Goal: Use online tool/utility: Utilize a website feature to perform a specific function

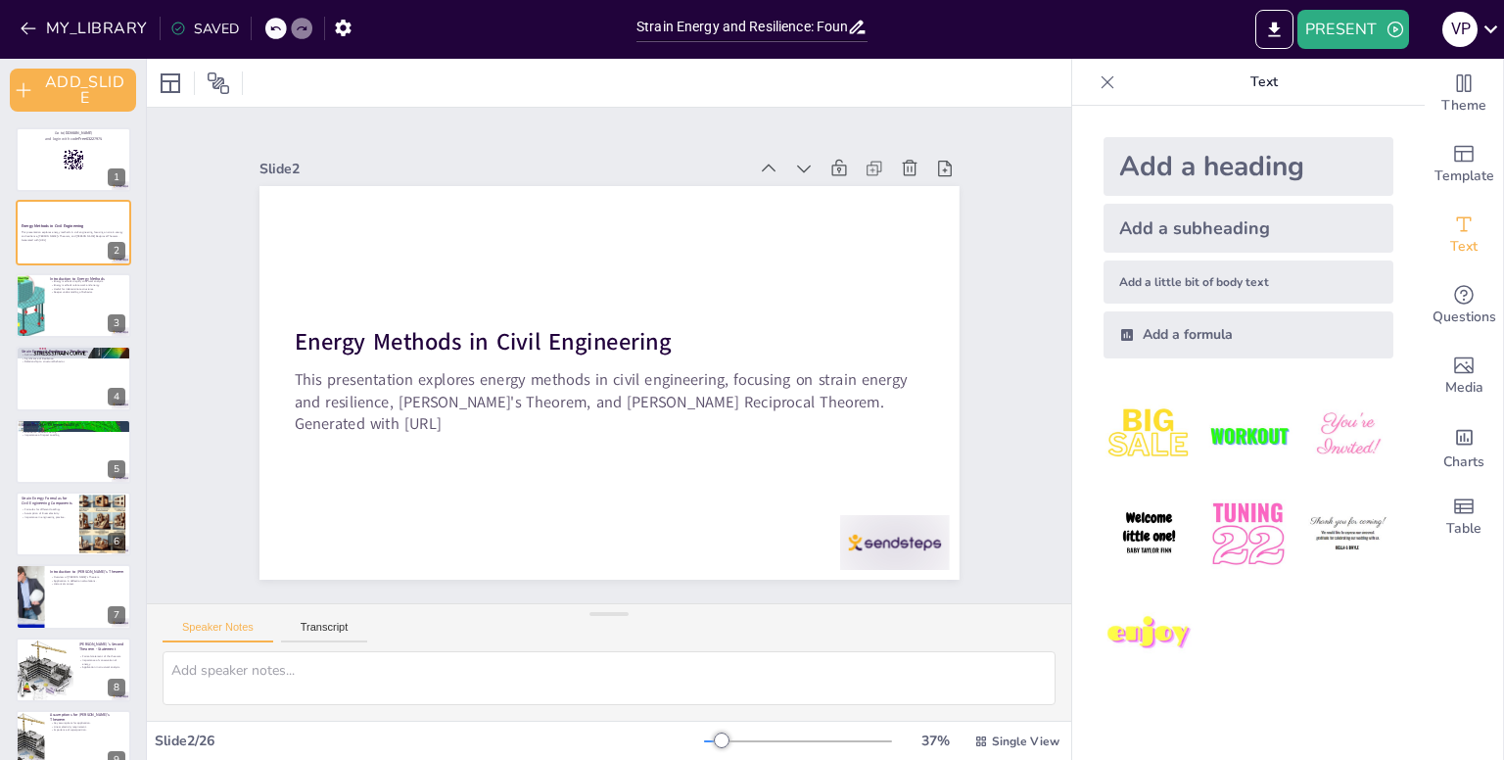
checkbox input "true"
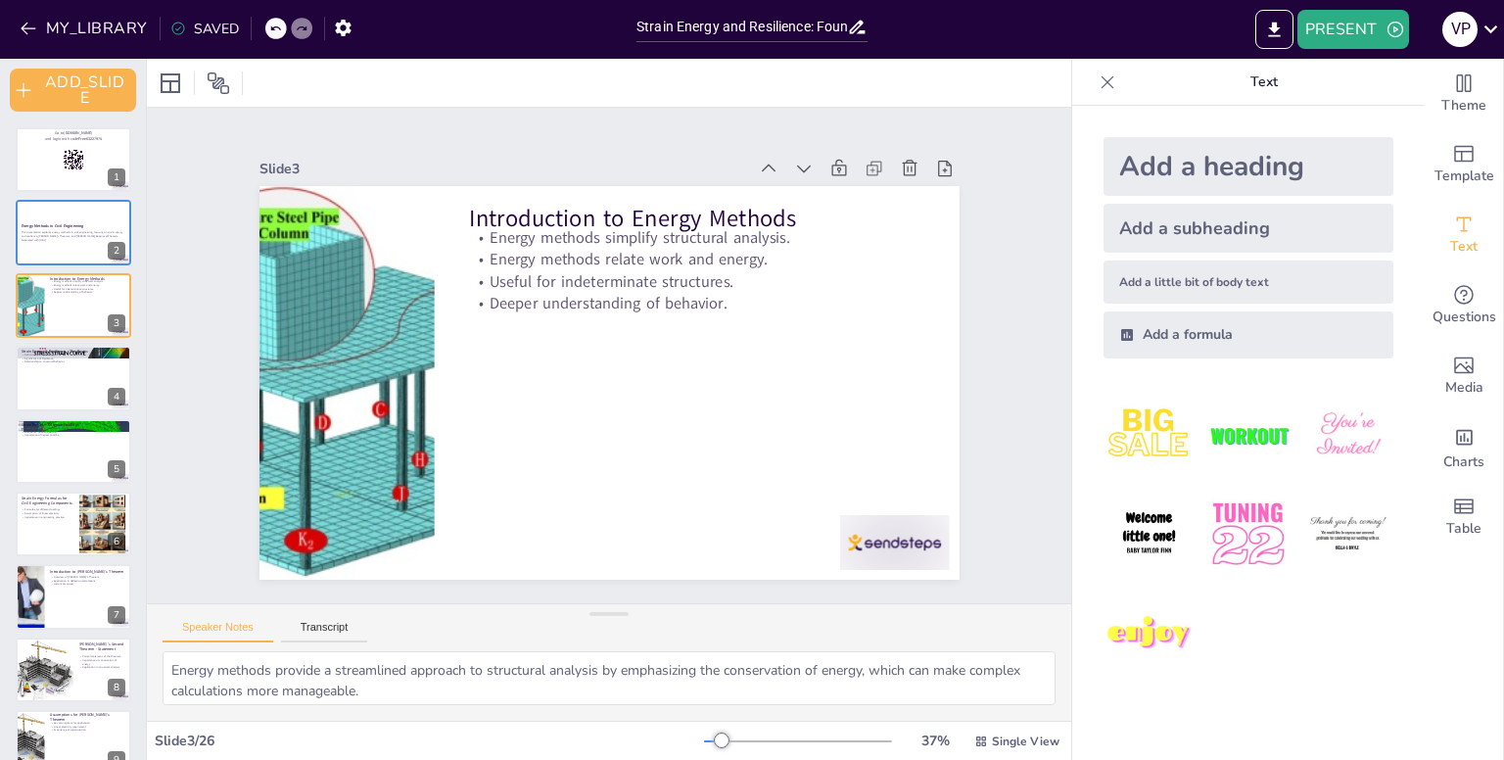
checkbox input "true"
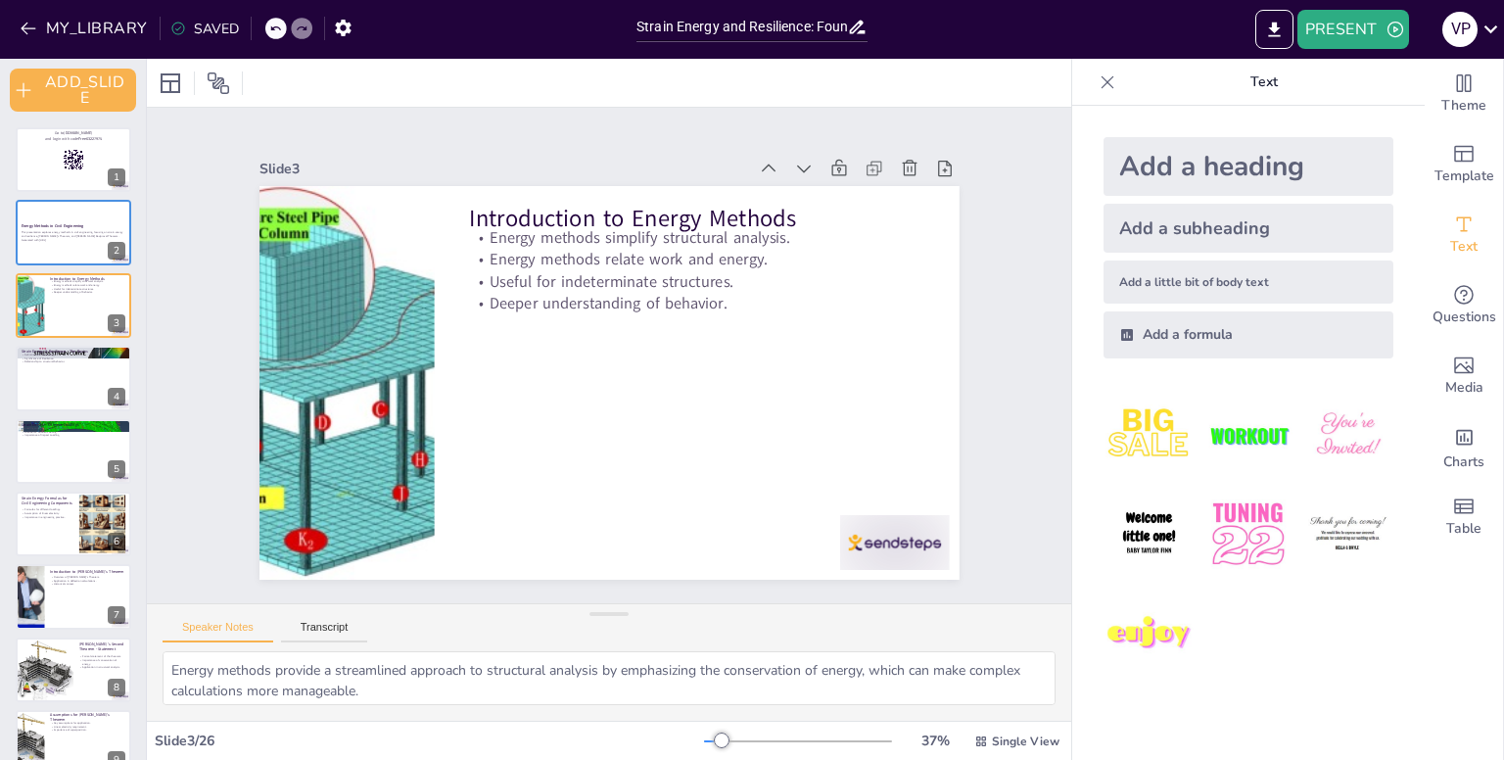
checkbox input "true"
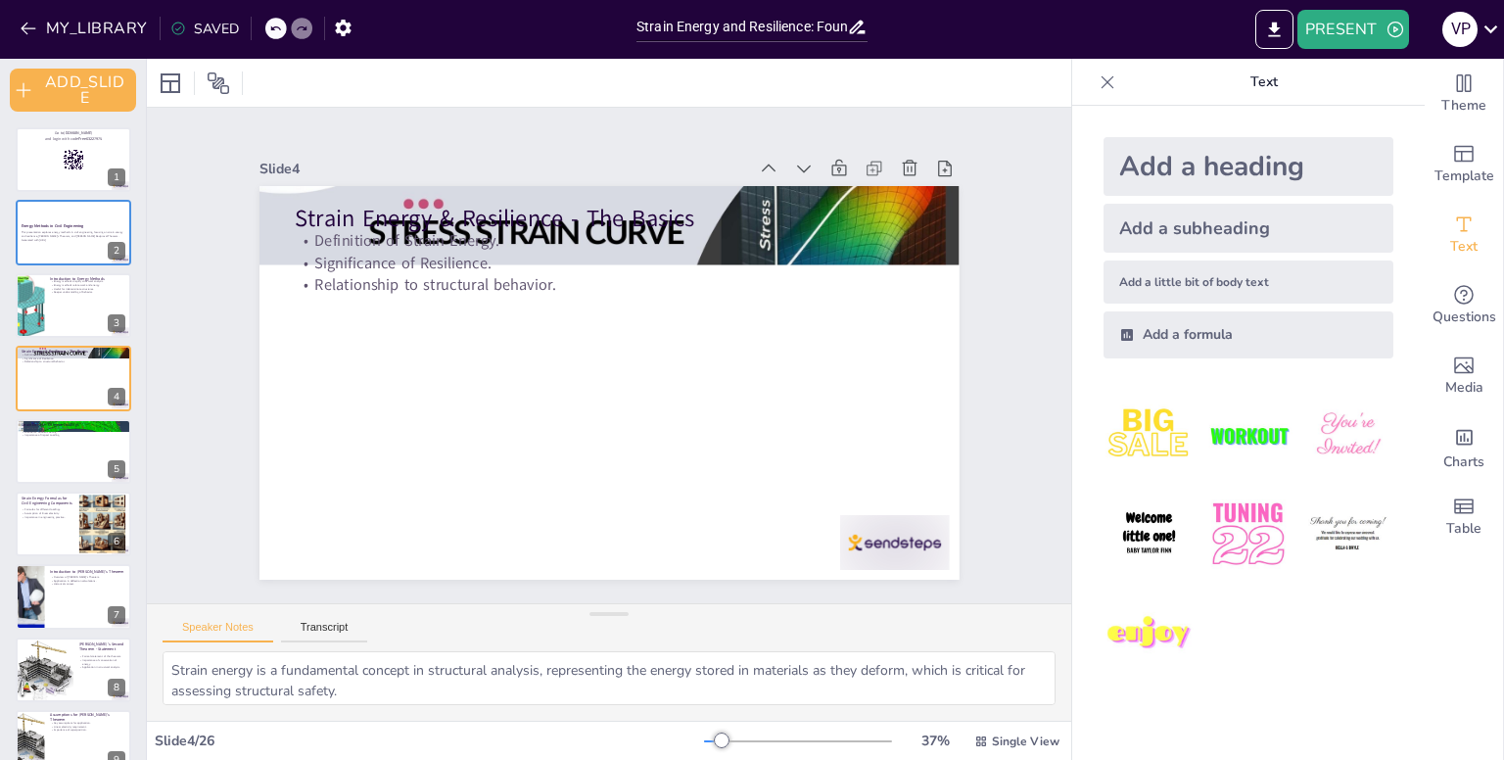
checkbox input "true"
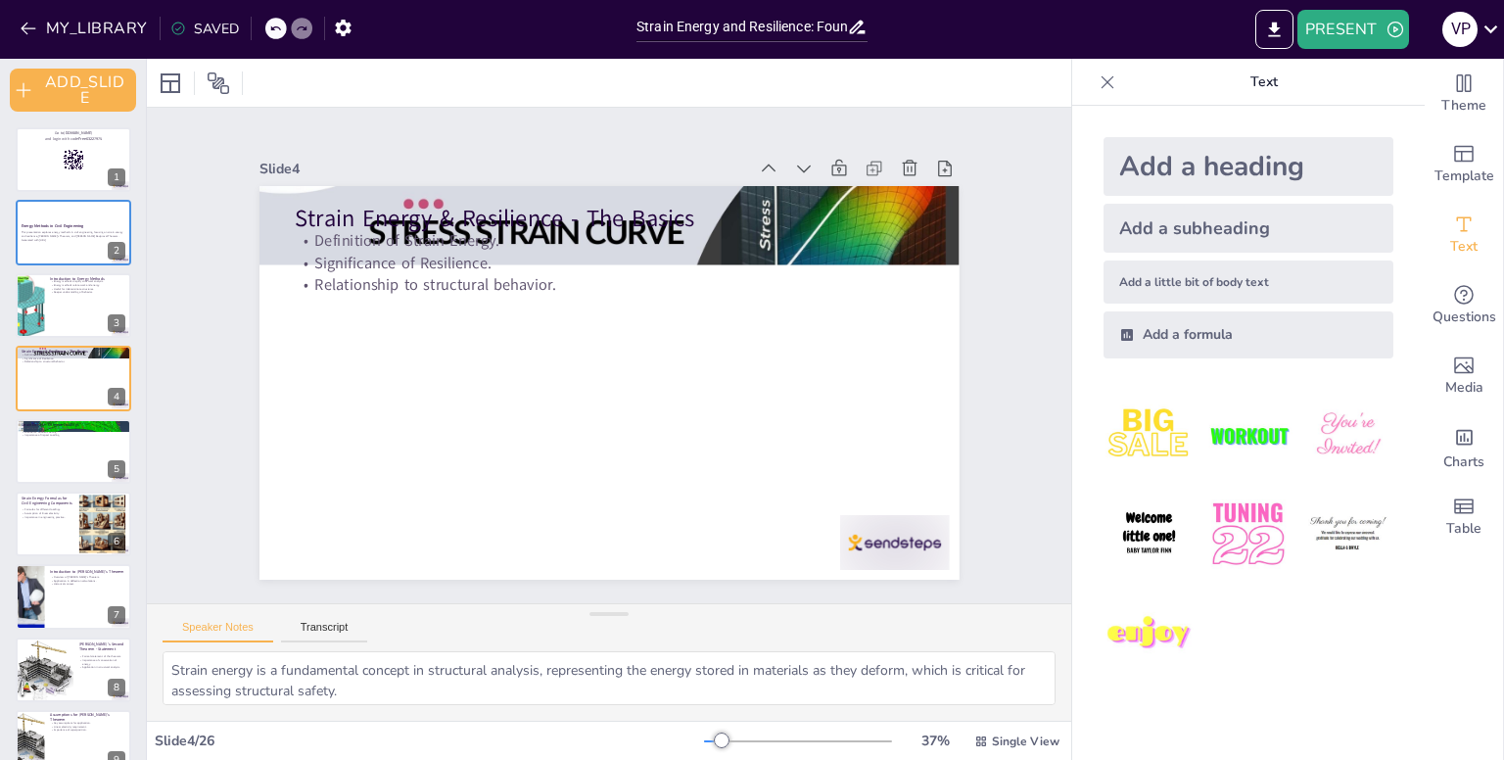
checkbox input "true"
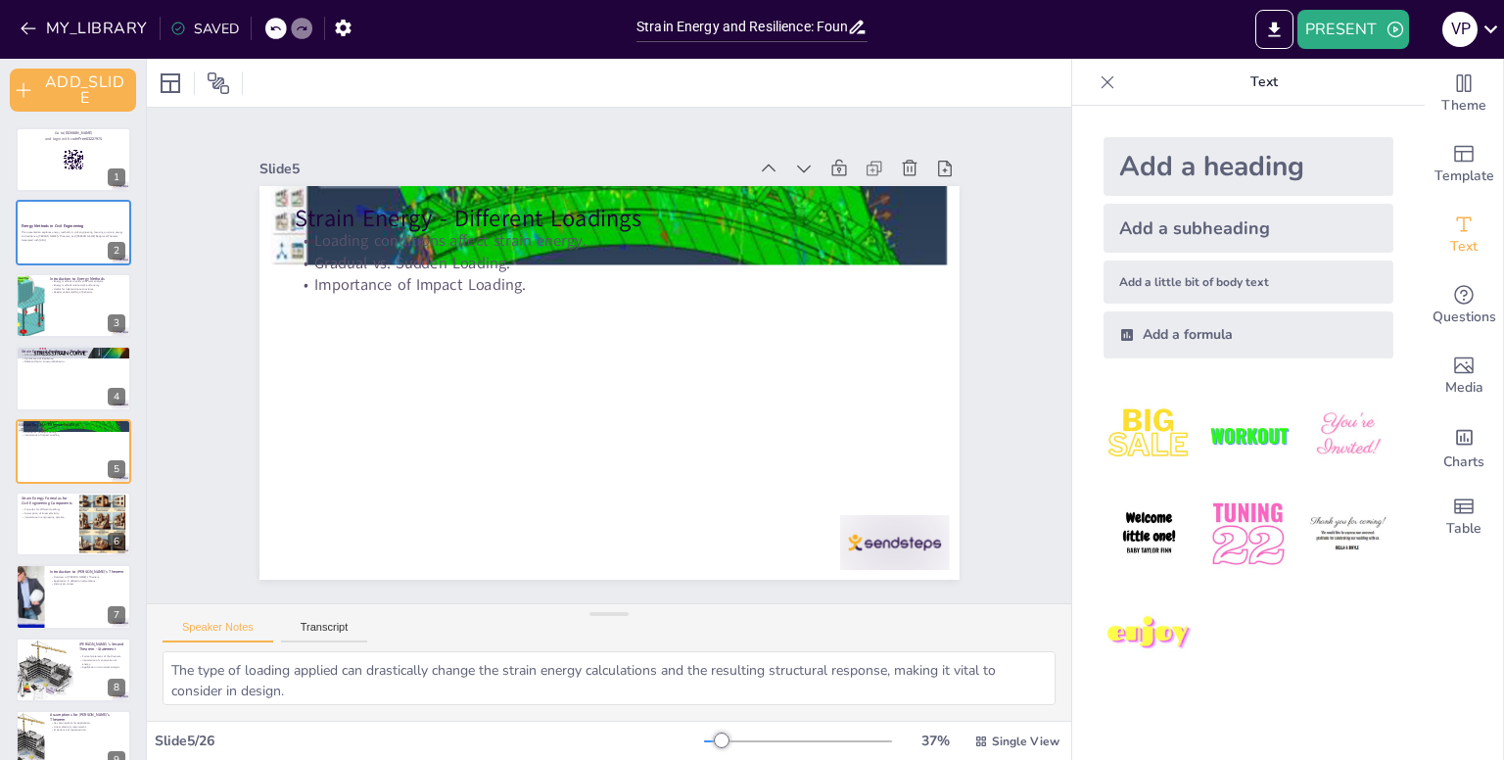
checkbox input "true"
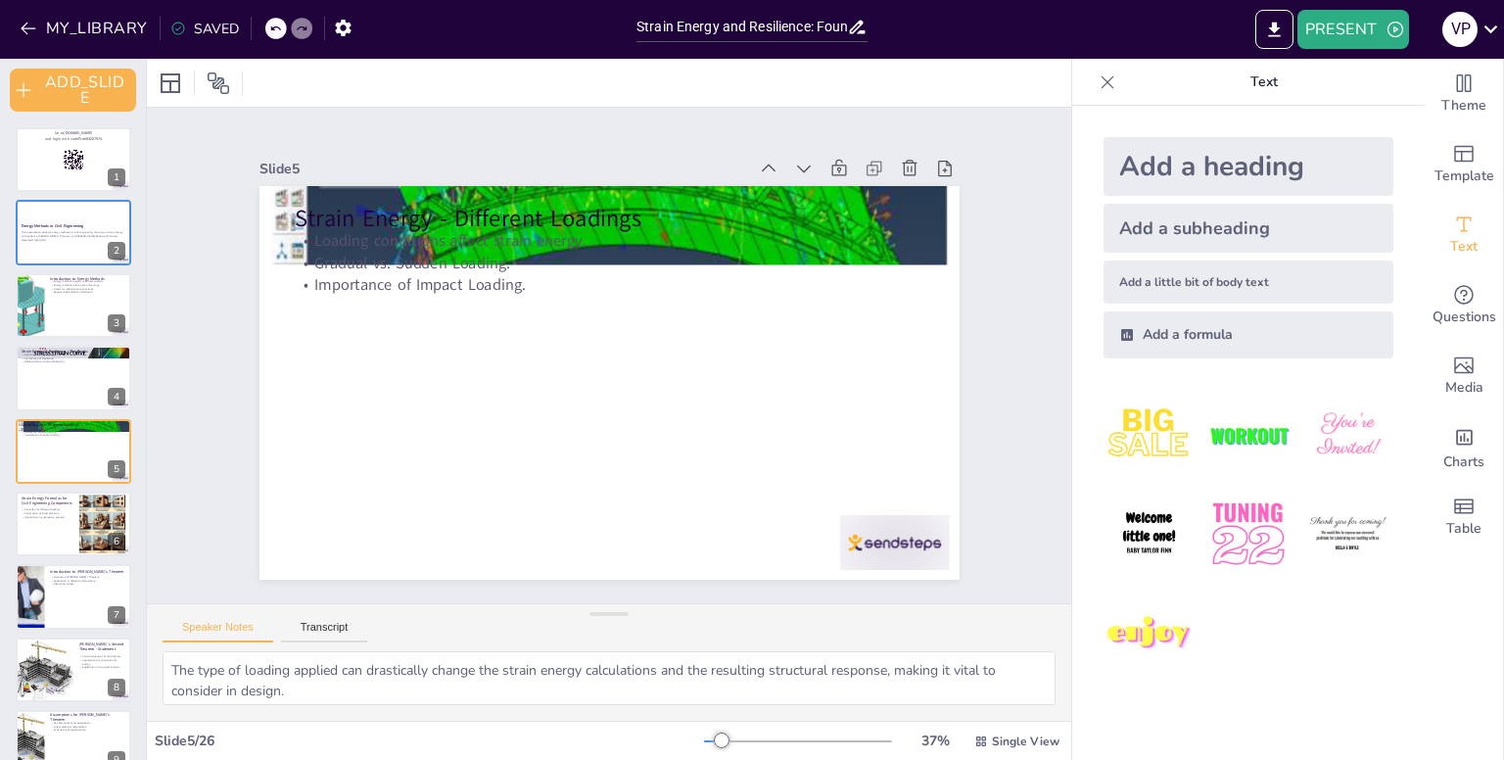
checkbox input "true"
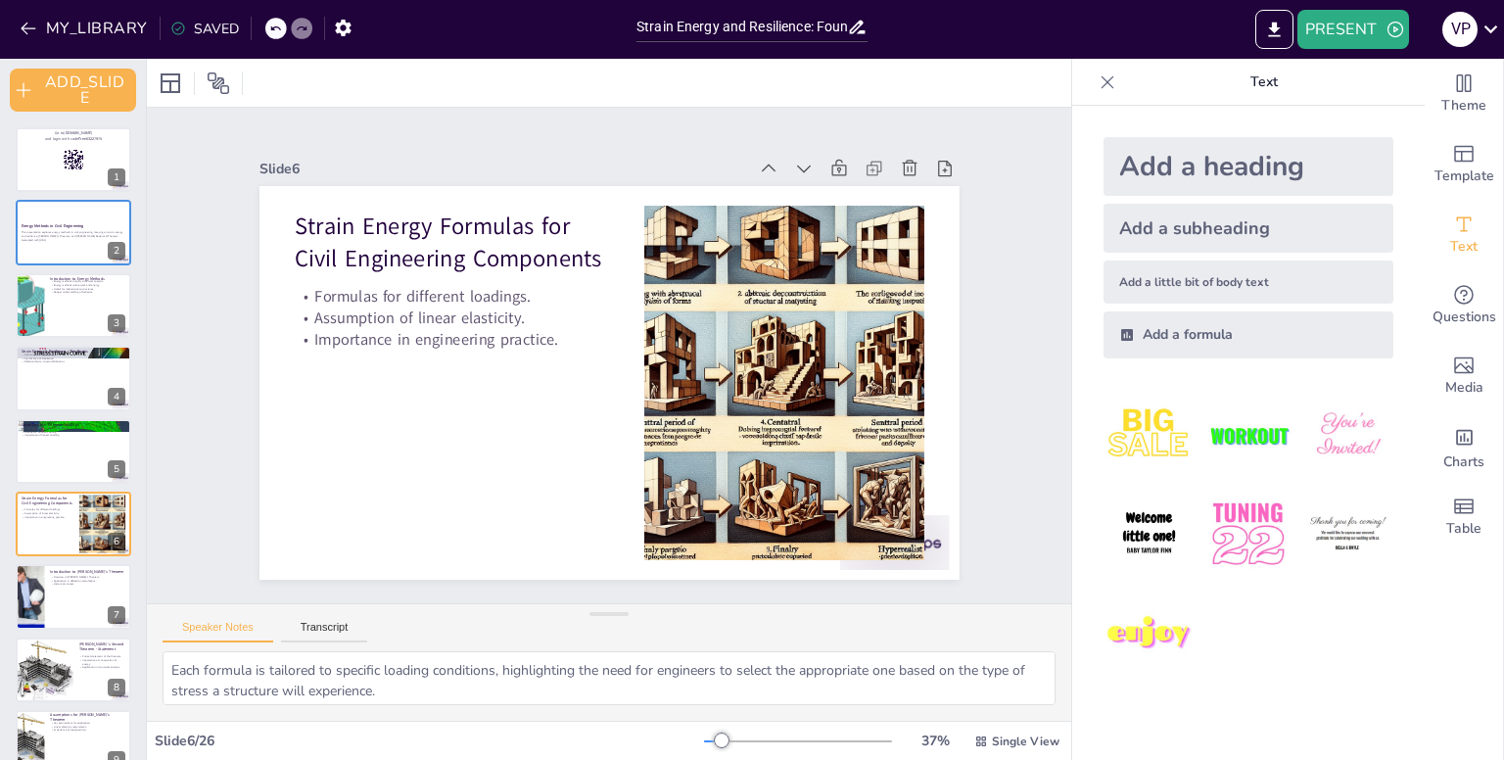
checkbox input "true"
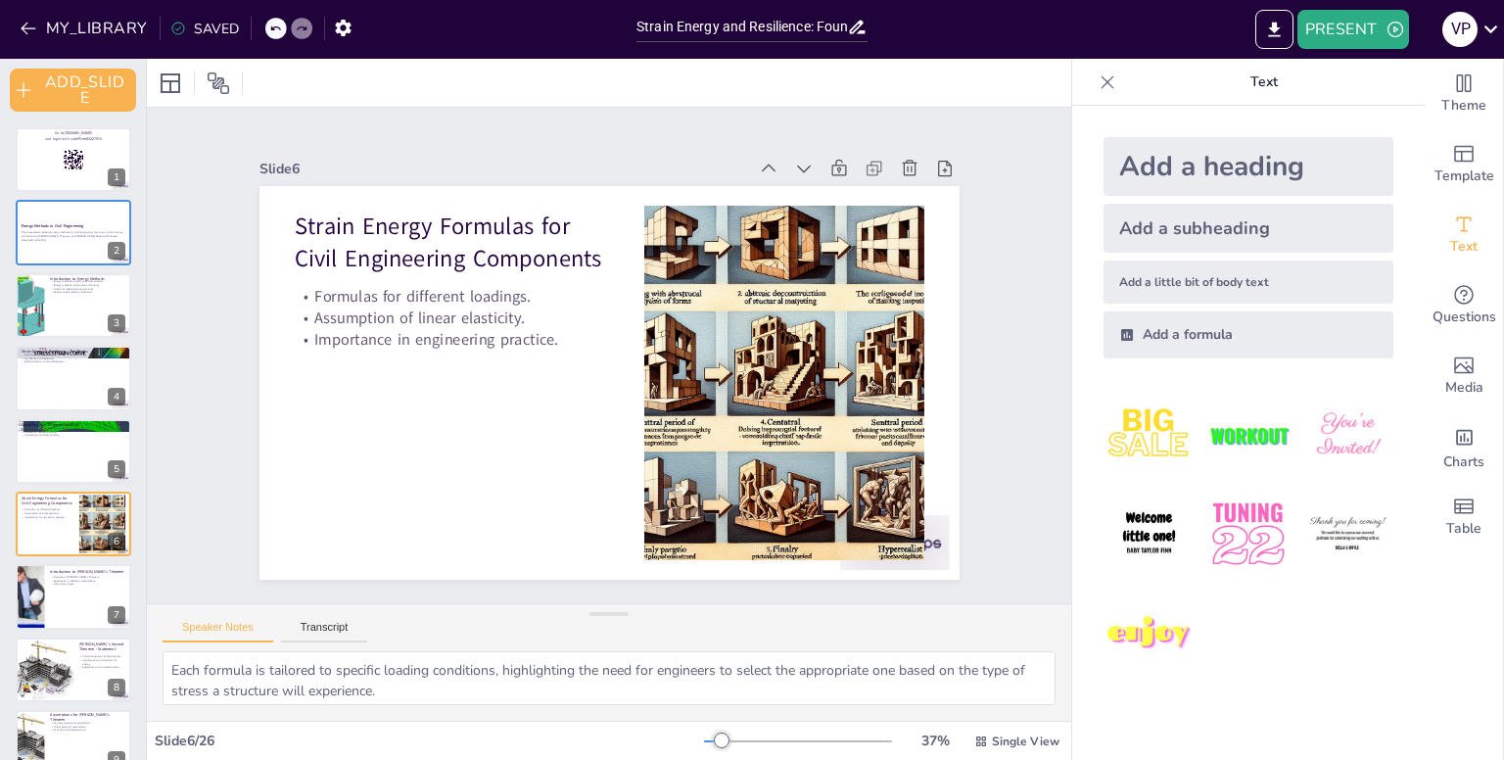
checkbox input "true"
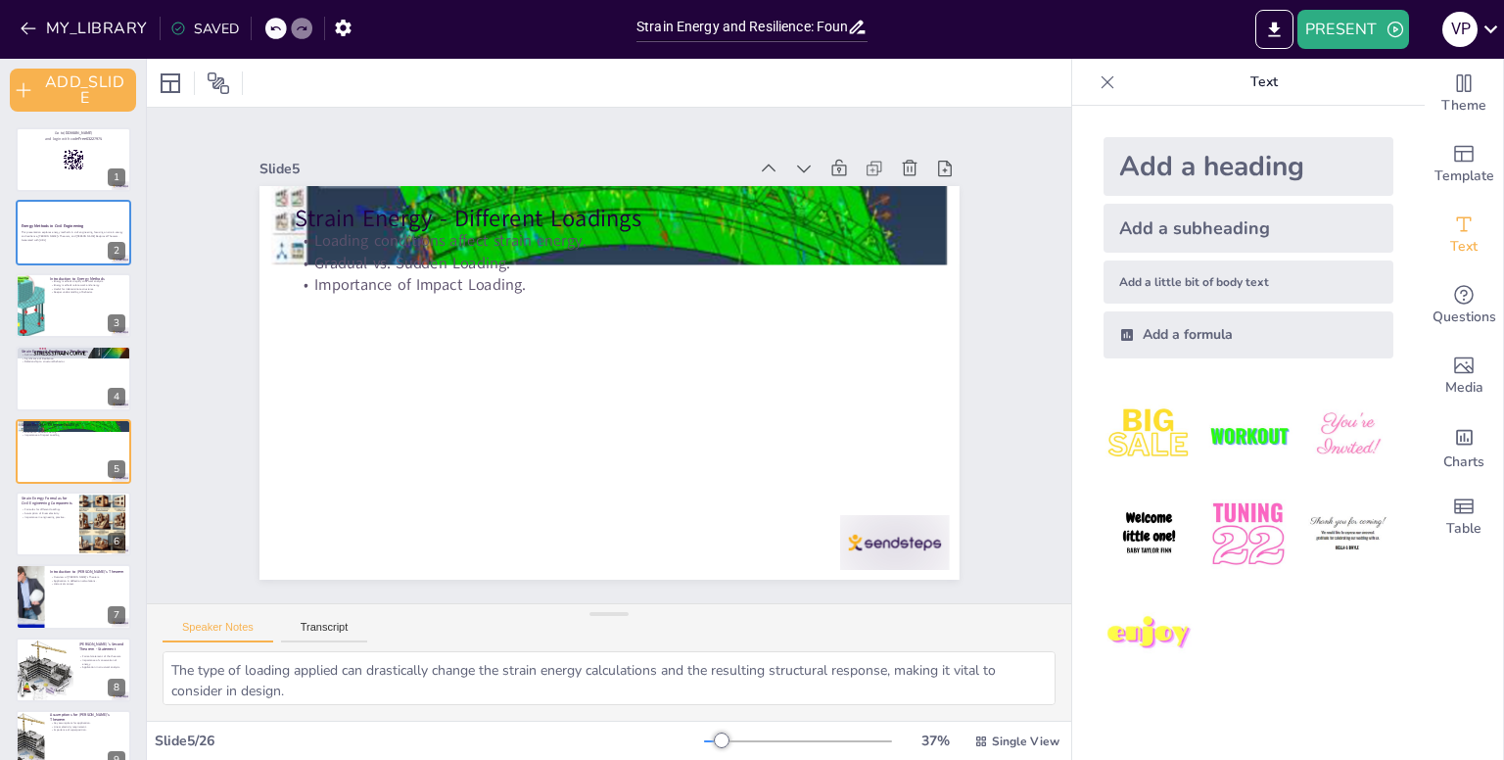
checkbox input "true"
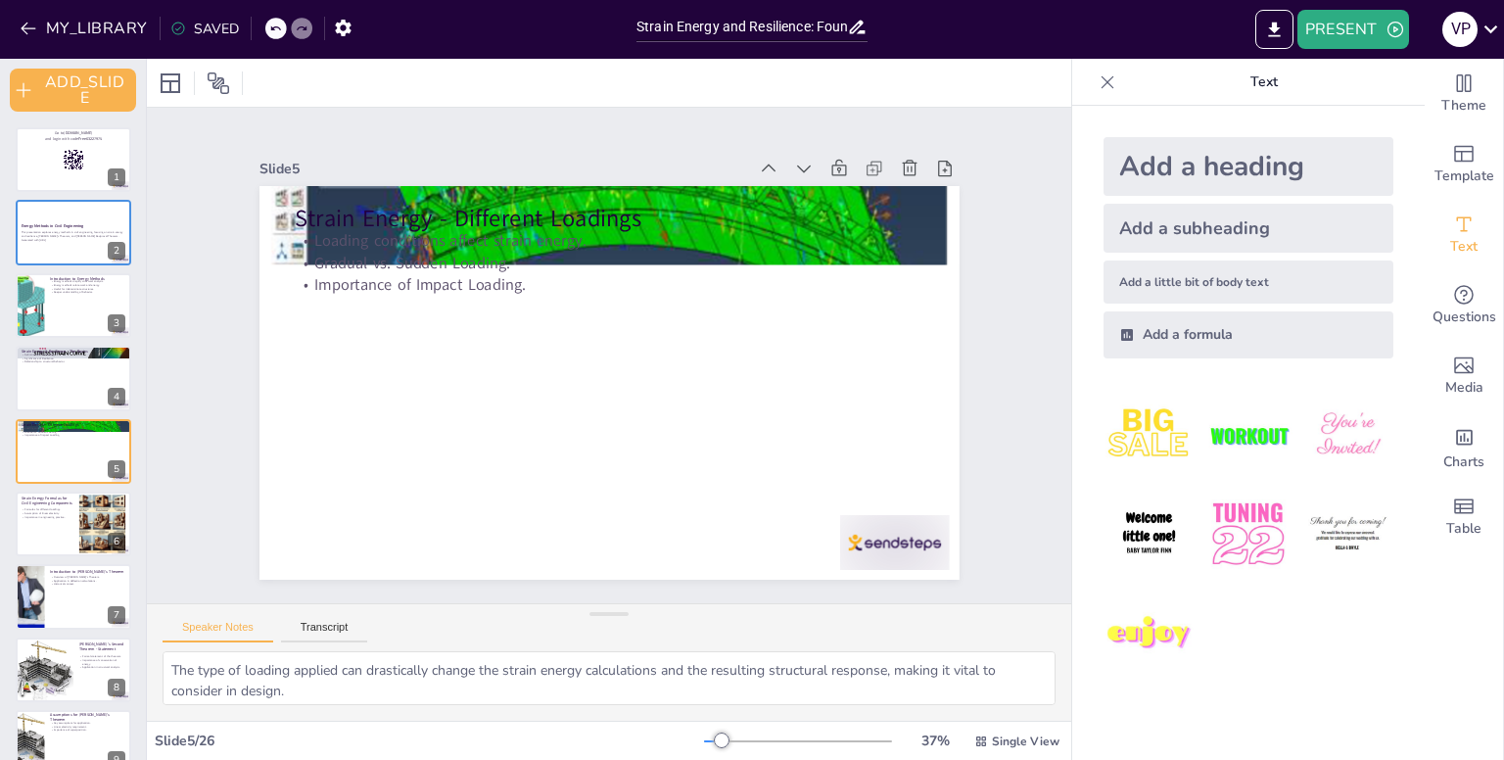
checkbox input "true"
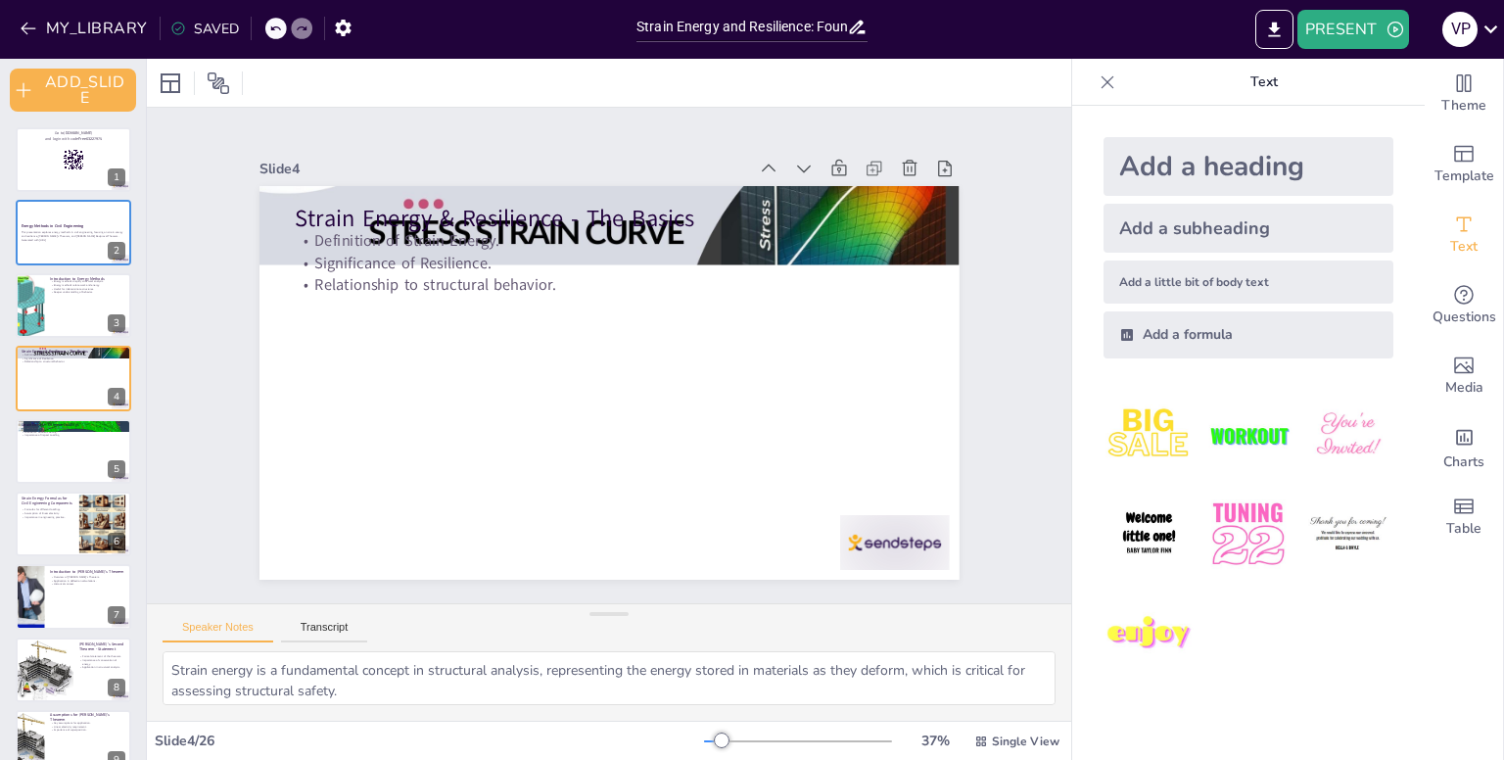
checkbox input "true"
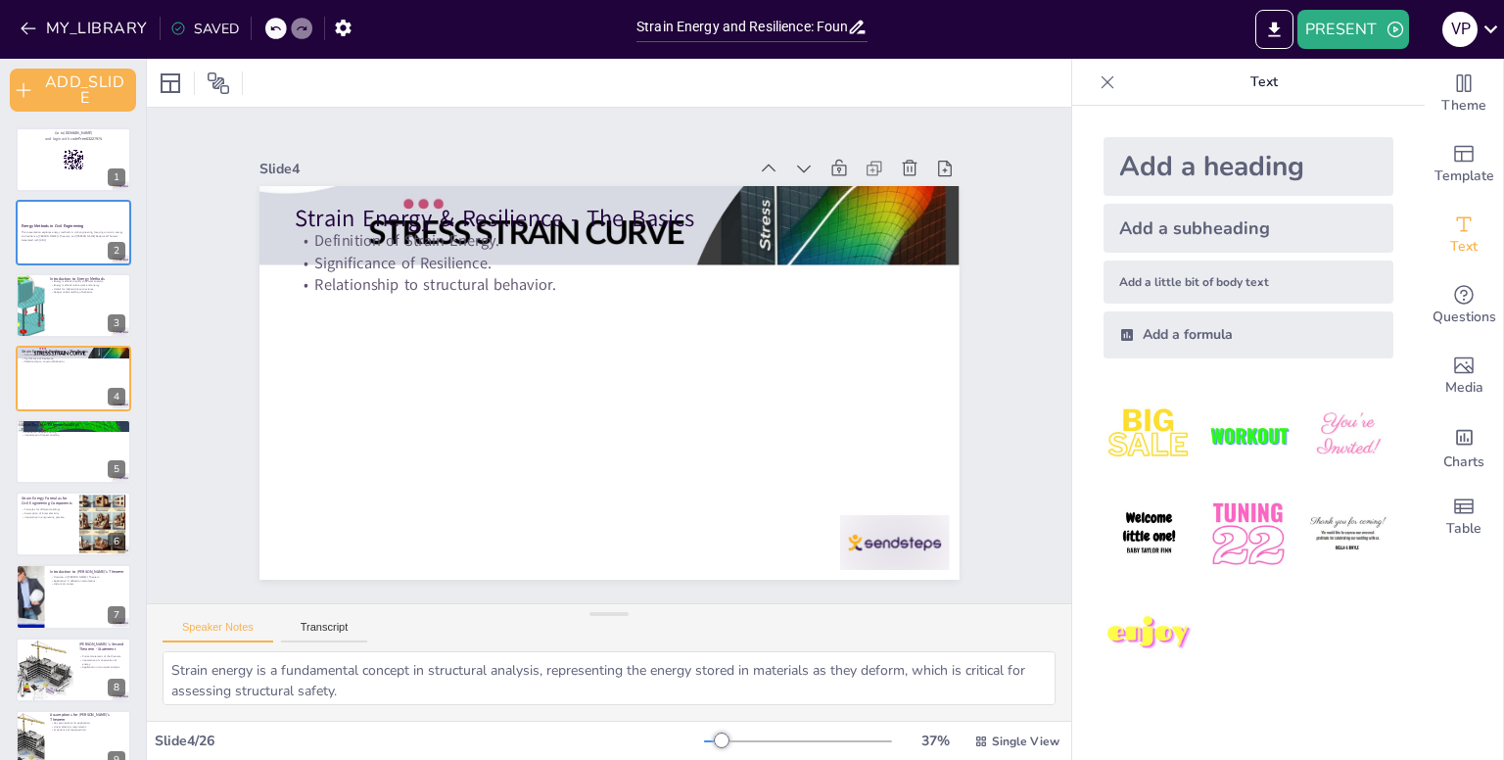
checkbox input "true"
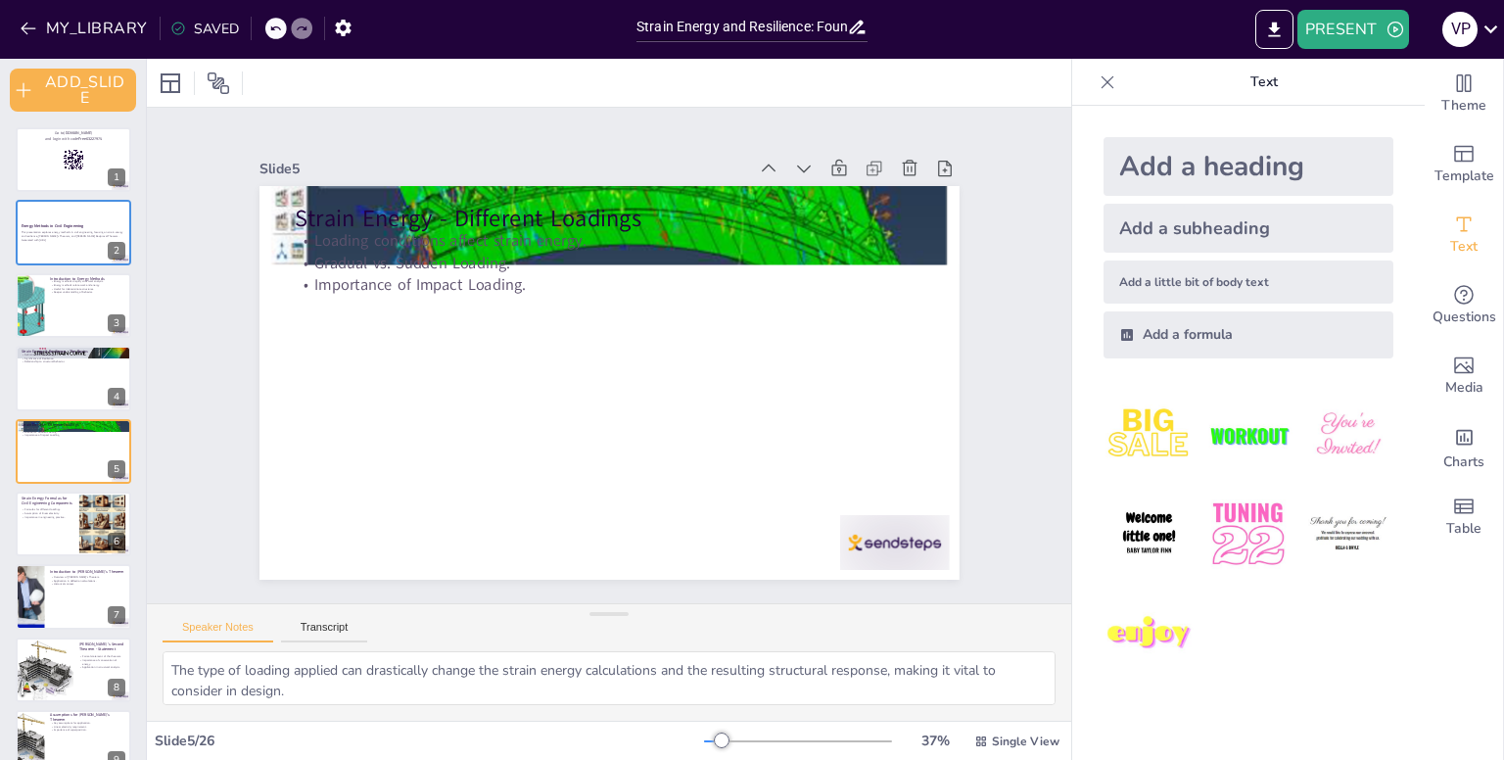
checkbox input "true"
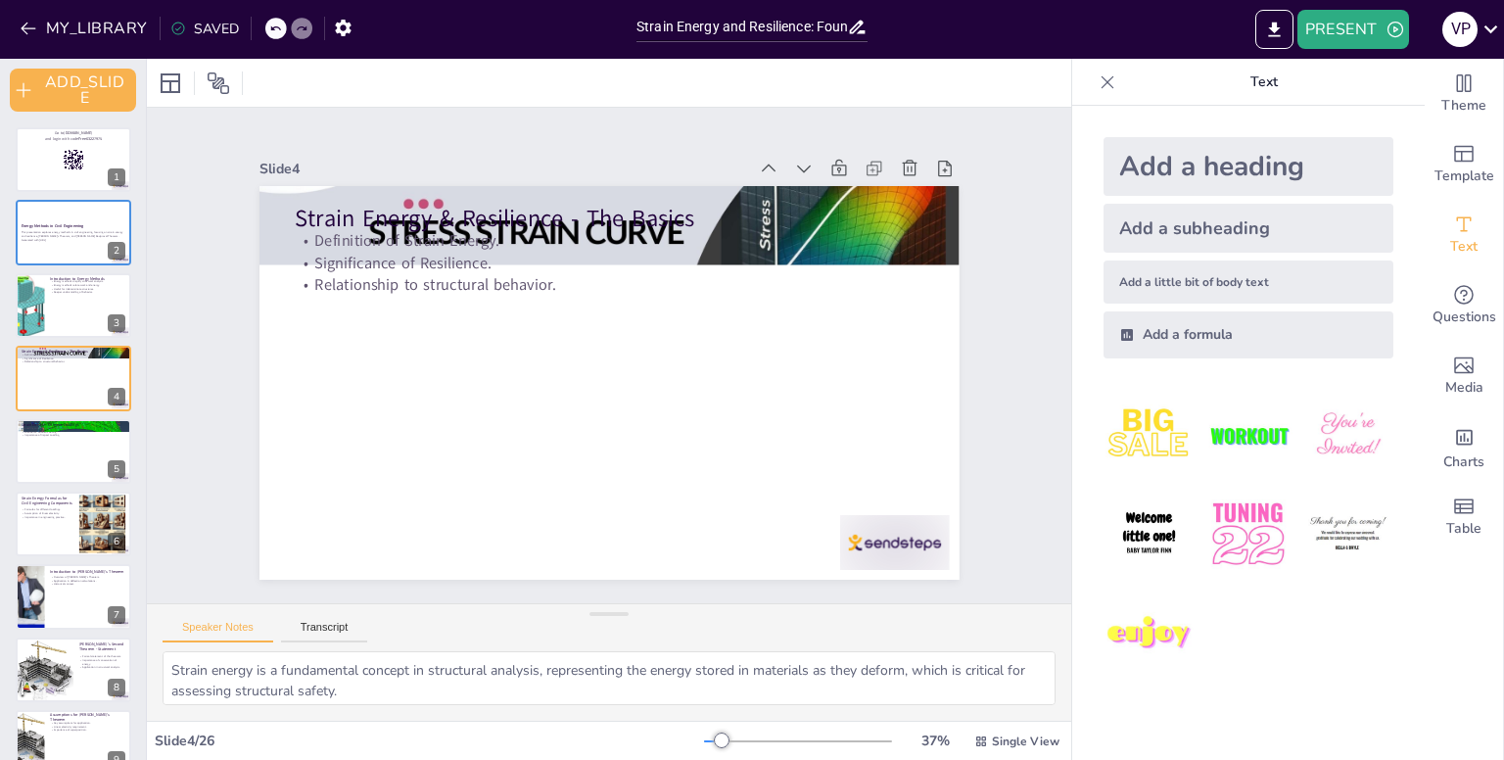
checkbox input "true"
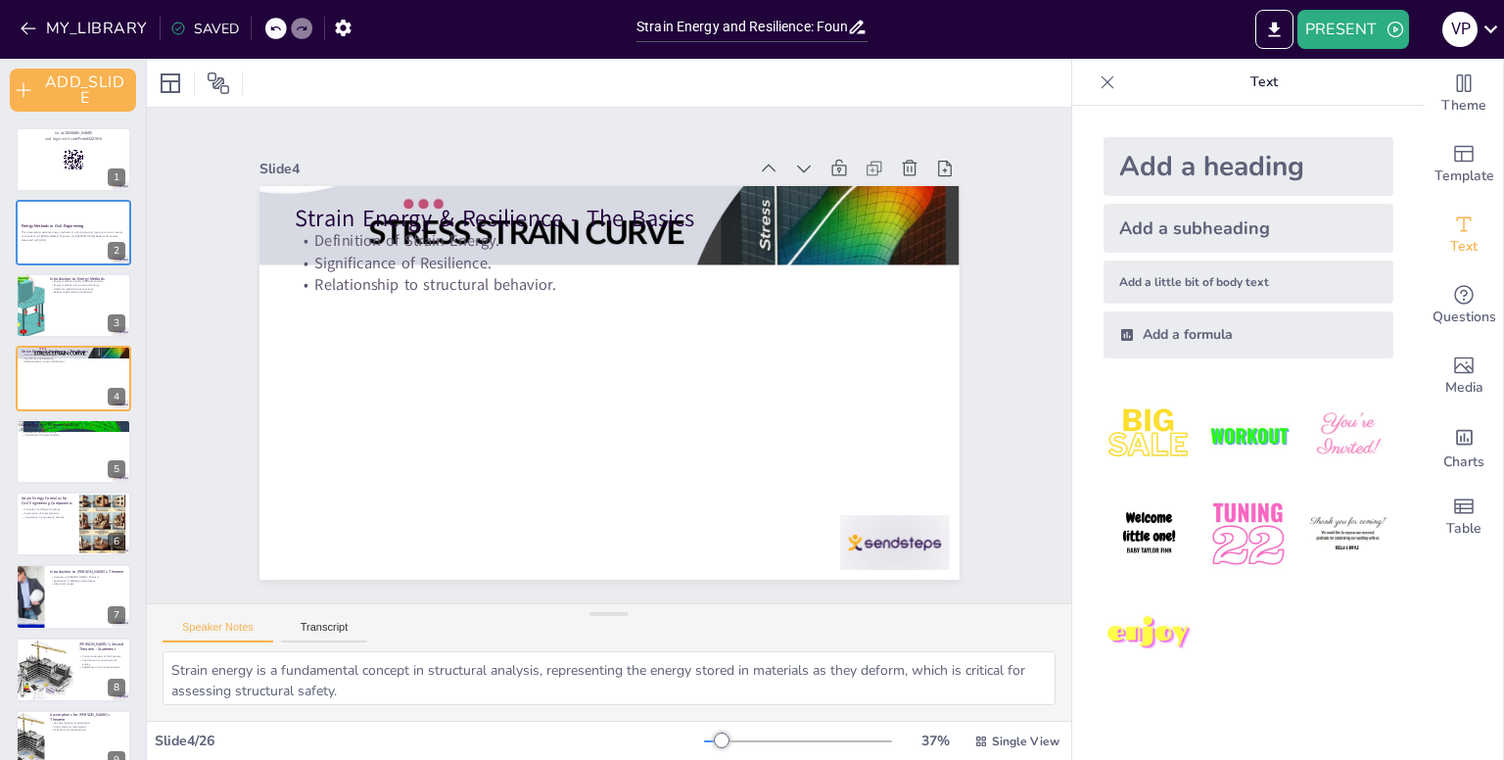
checkbox input "true"
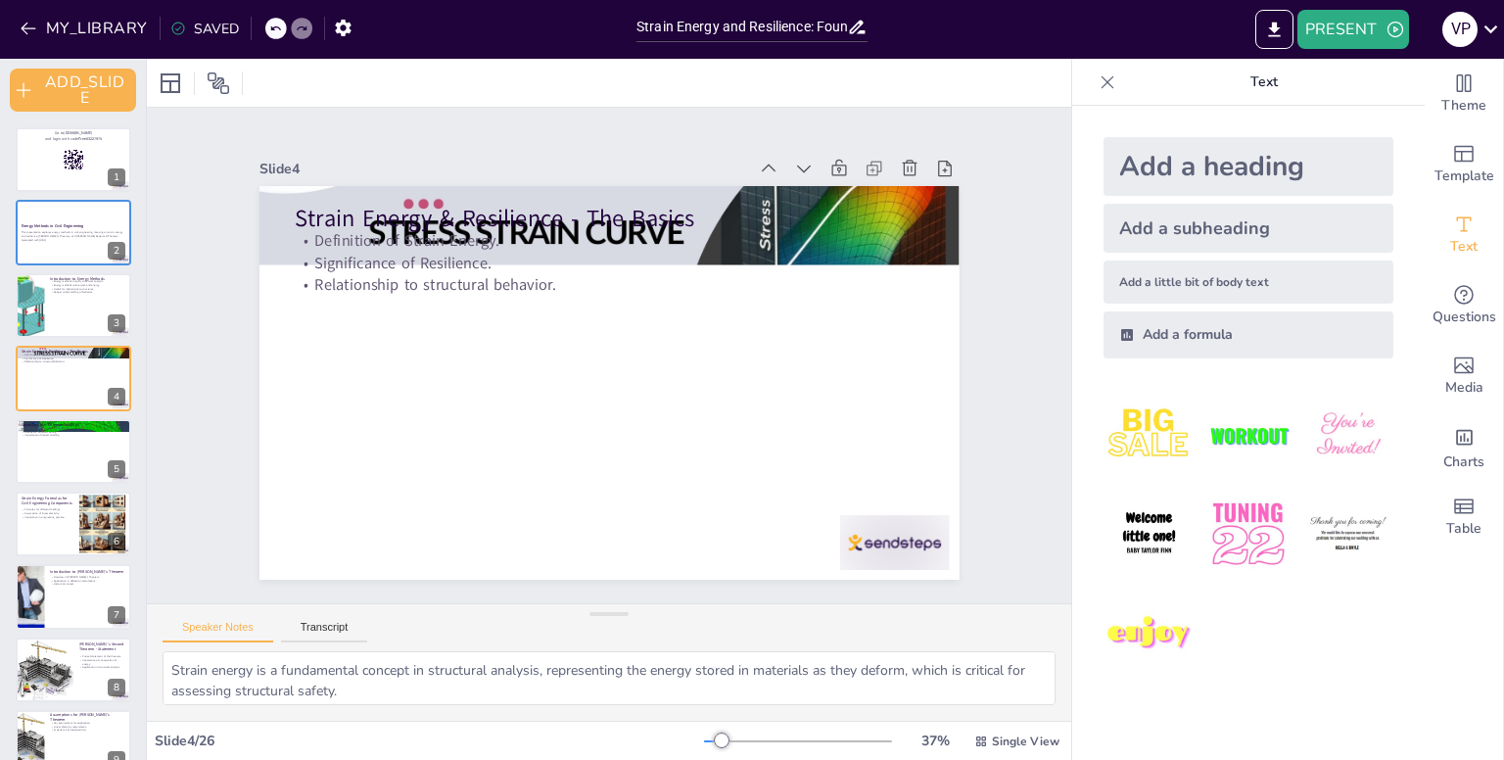
checkbox input "true"
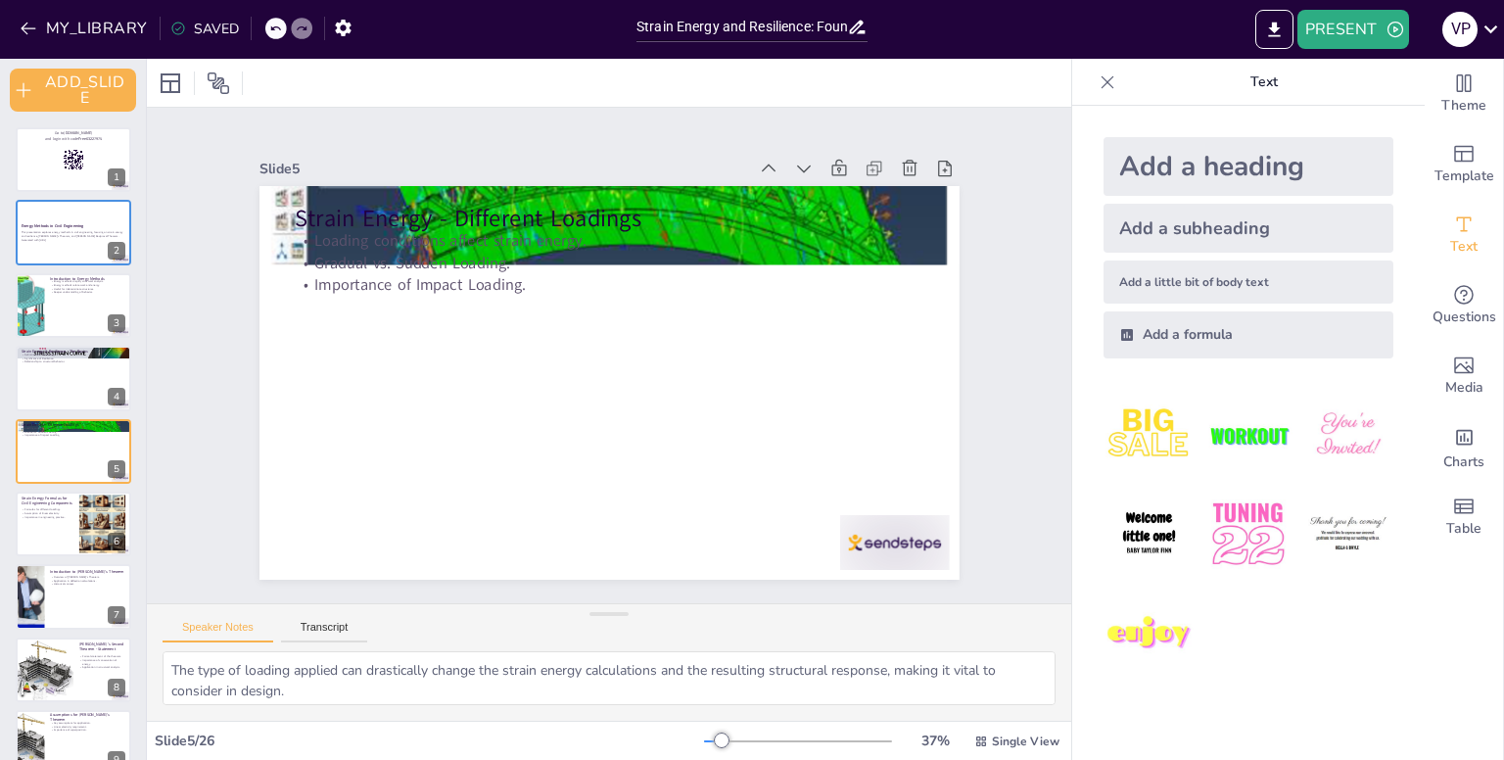
checkbox input "true"
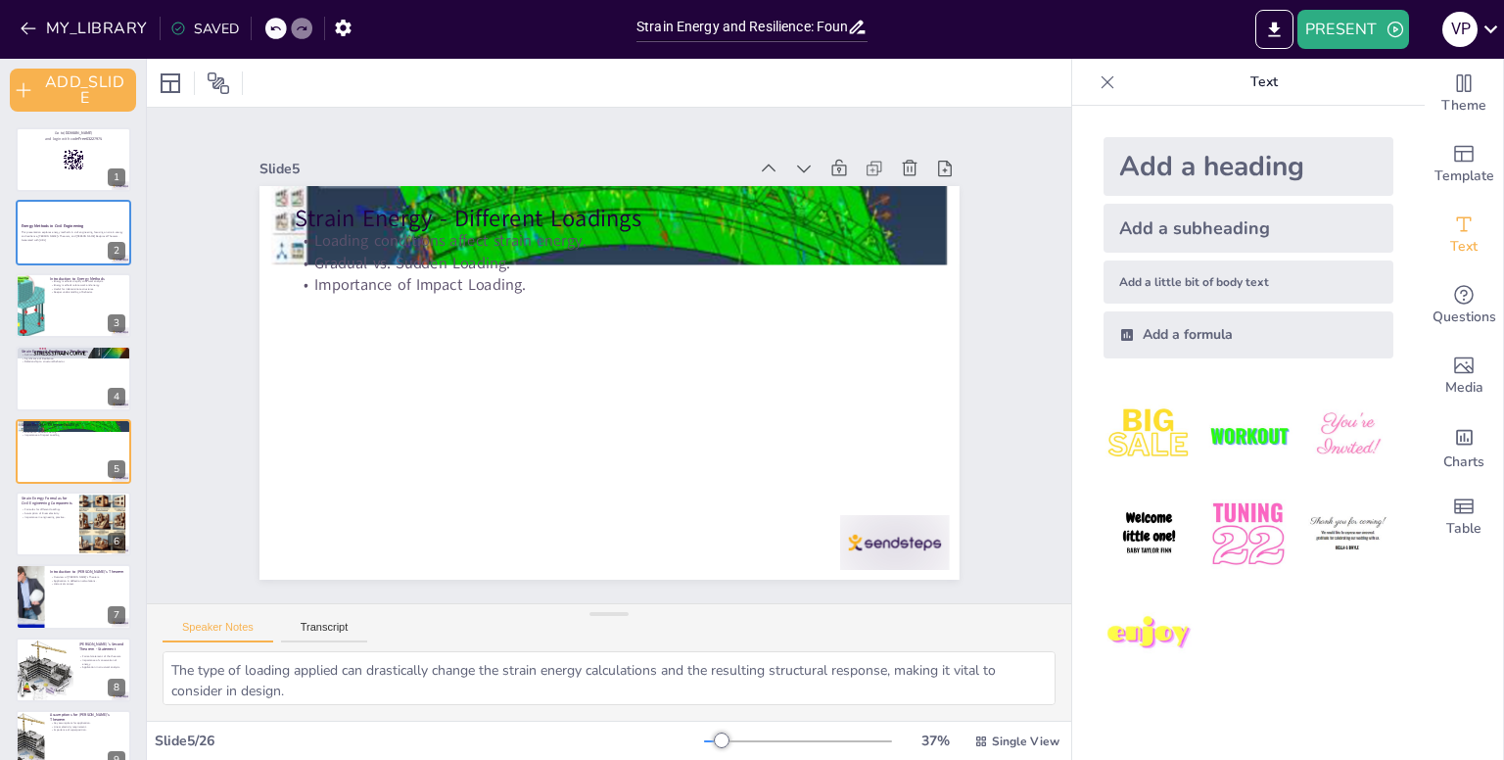
checkbox input "true"
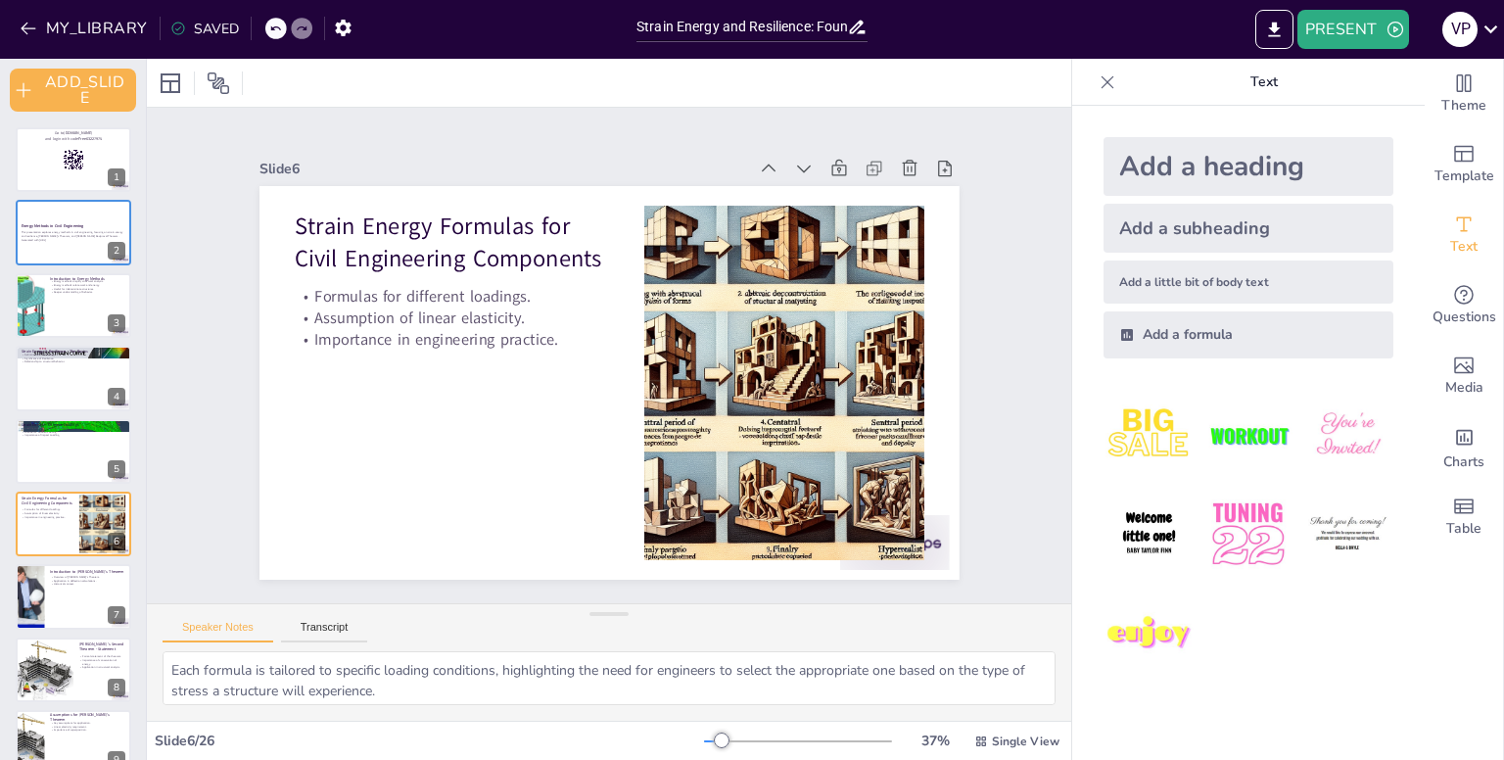
checkbox input "true"
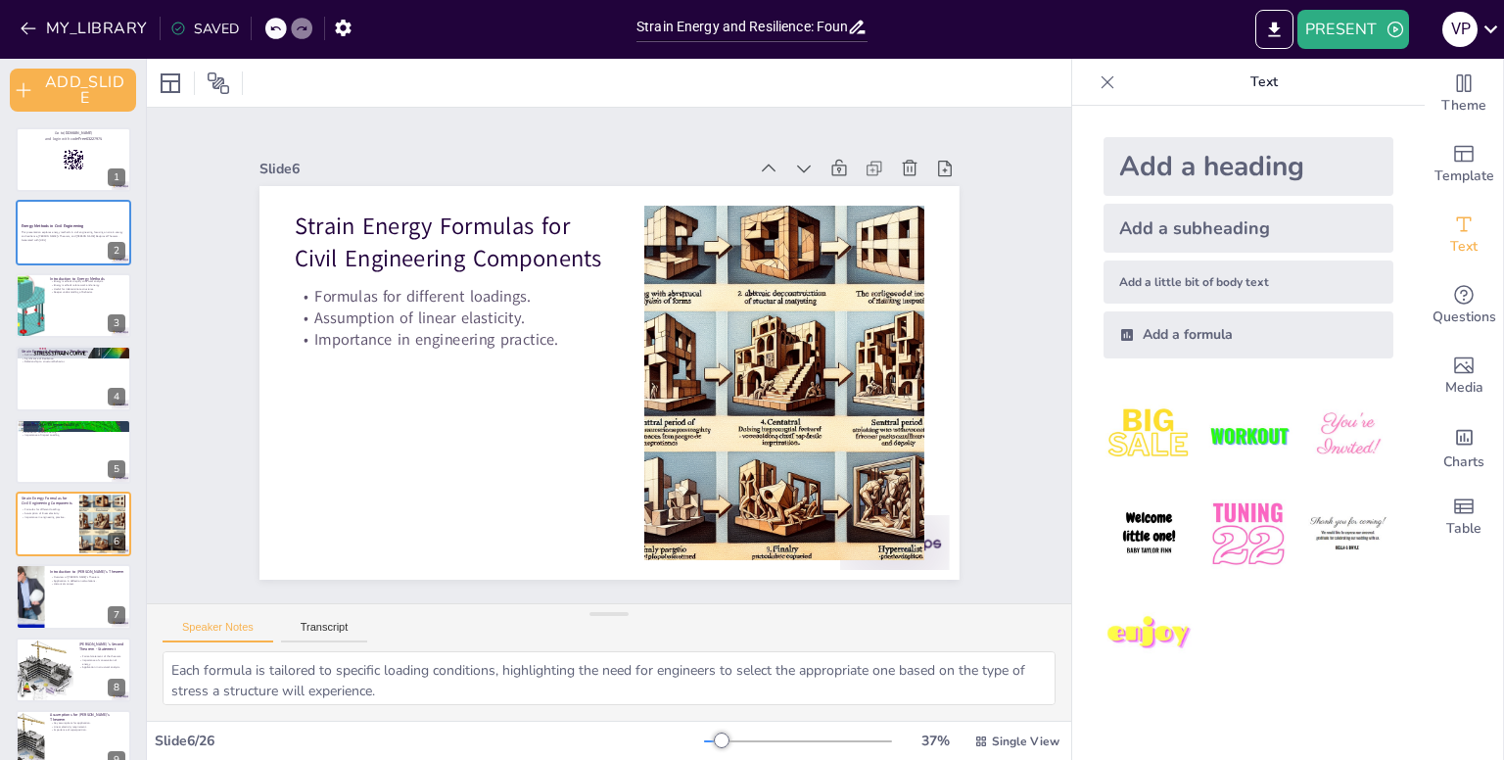
checkbox input "true"
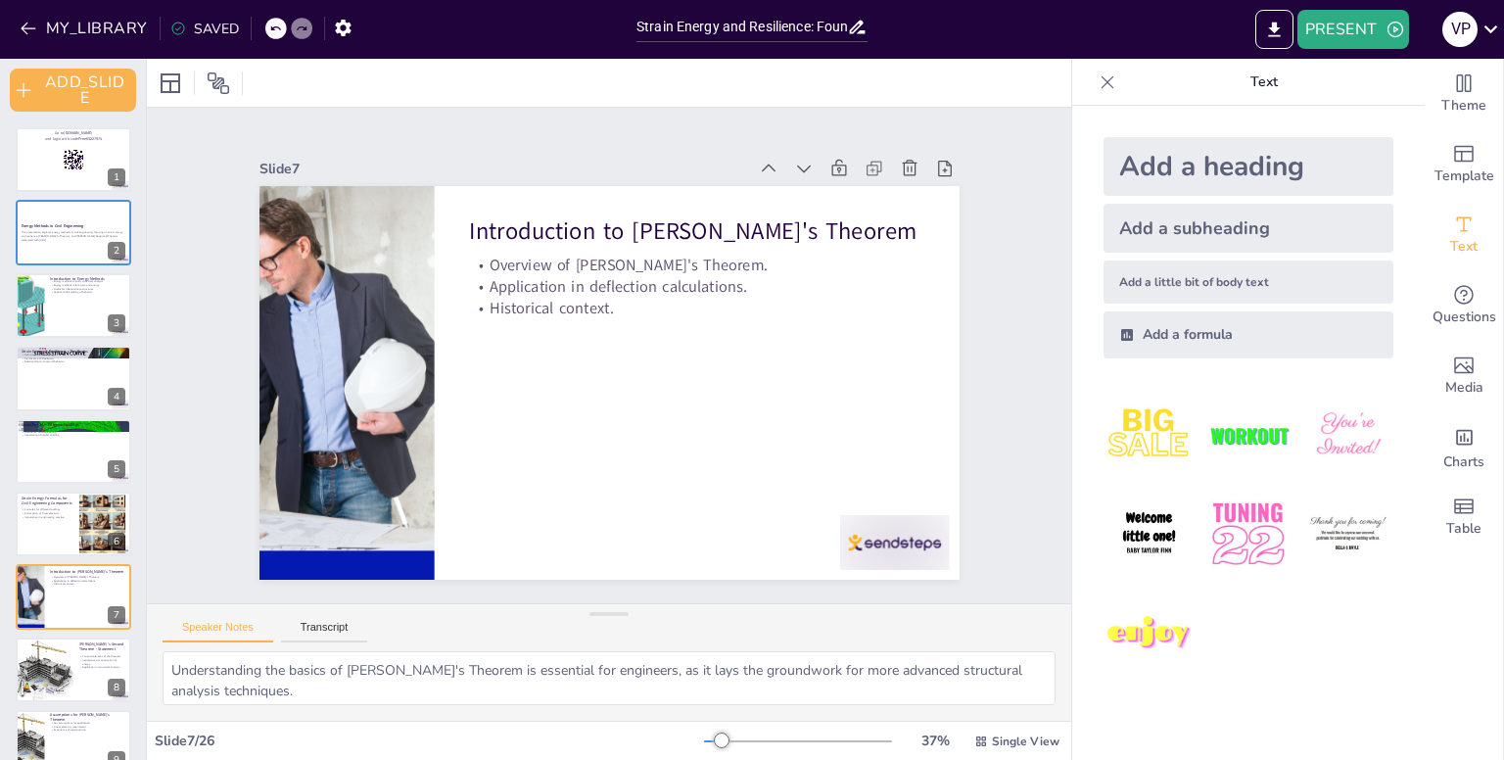
checkbox input "true"
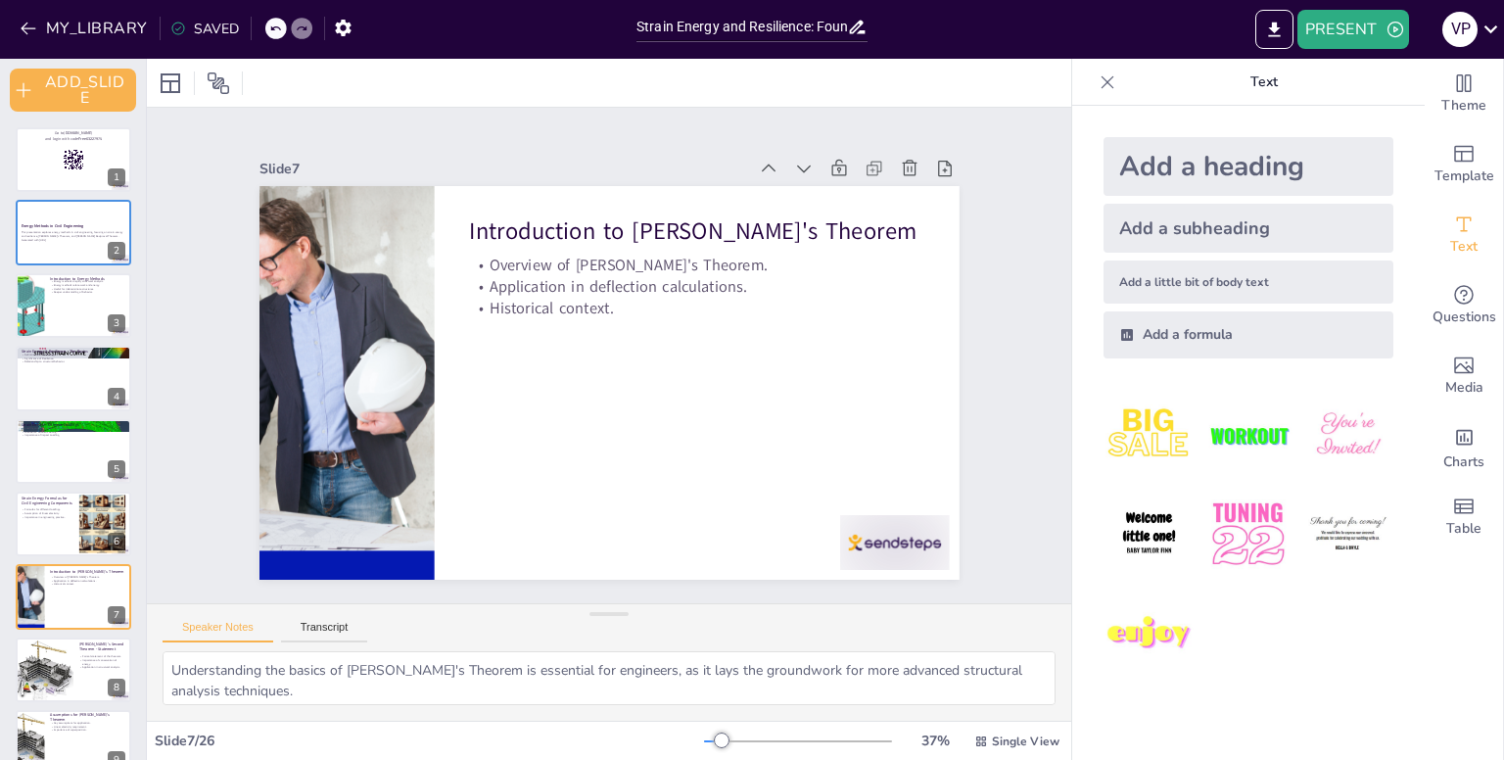
checkbox input "true"
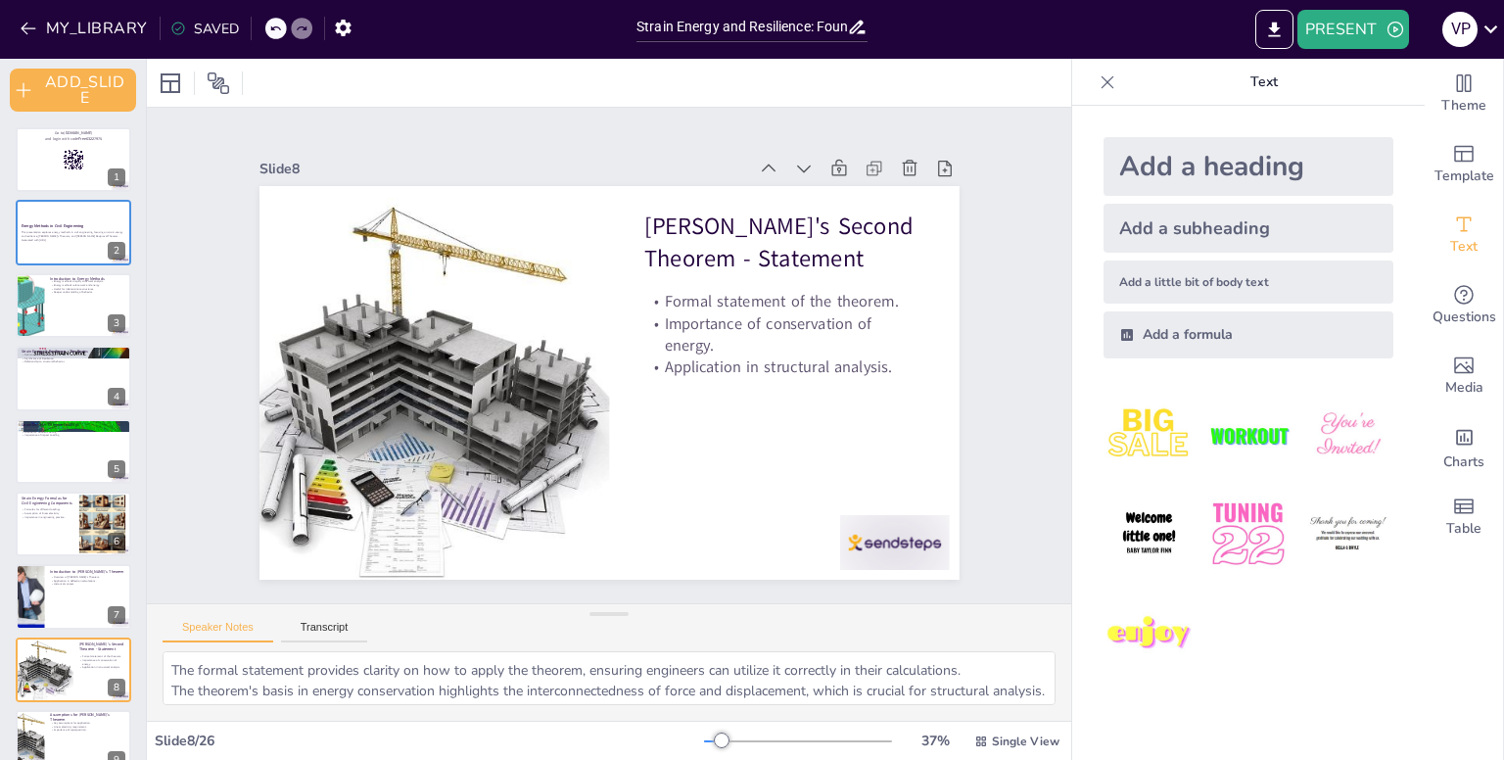
checkbox input "true"
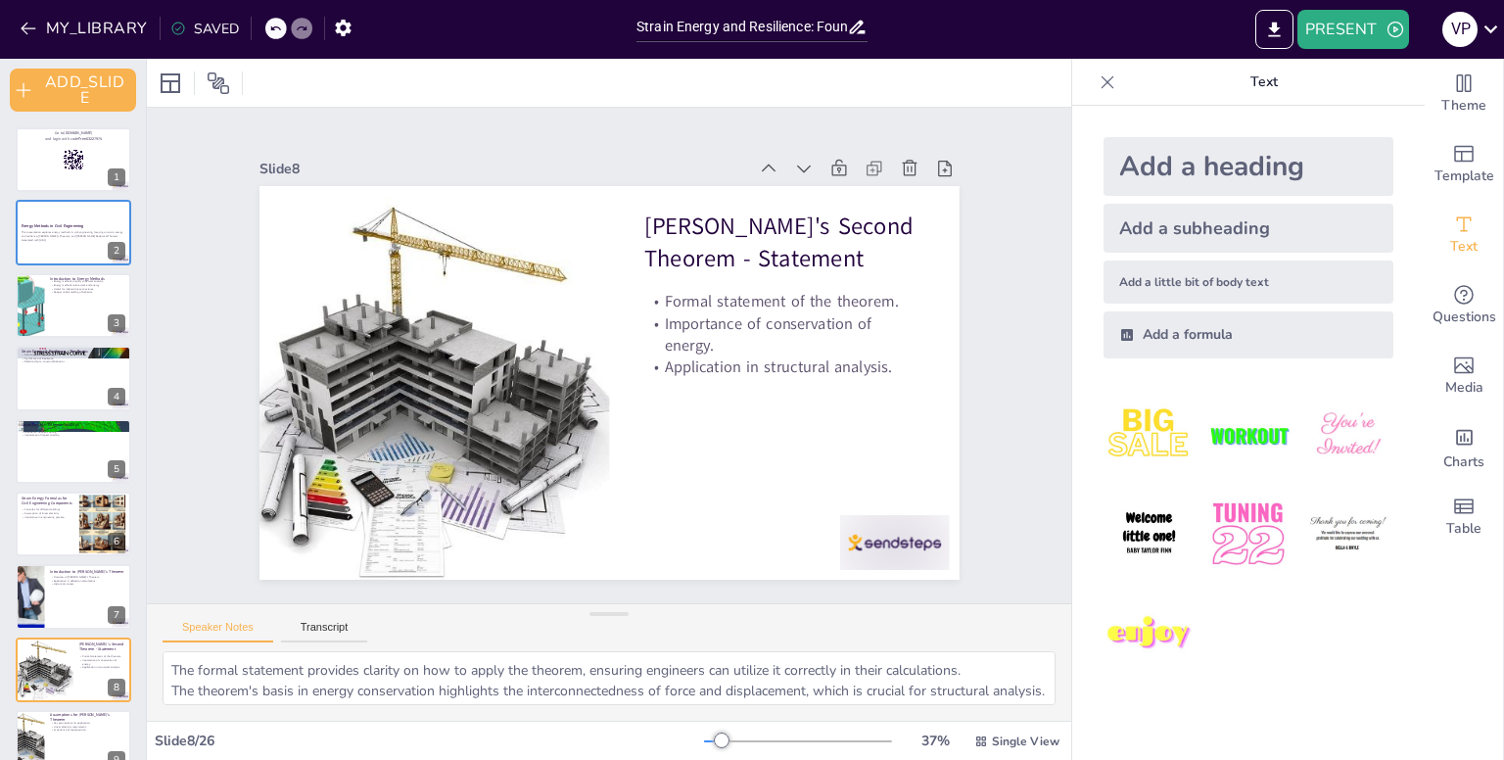
checkbox input "true"
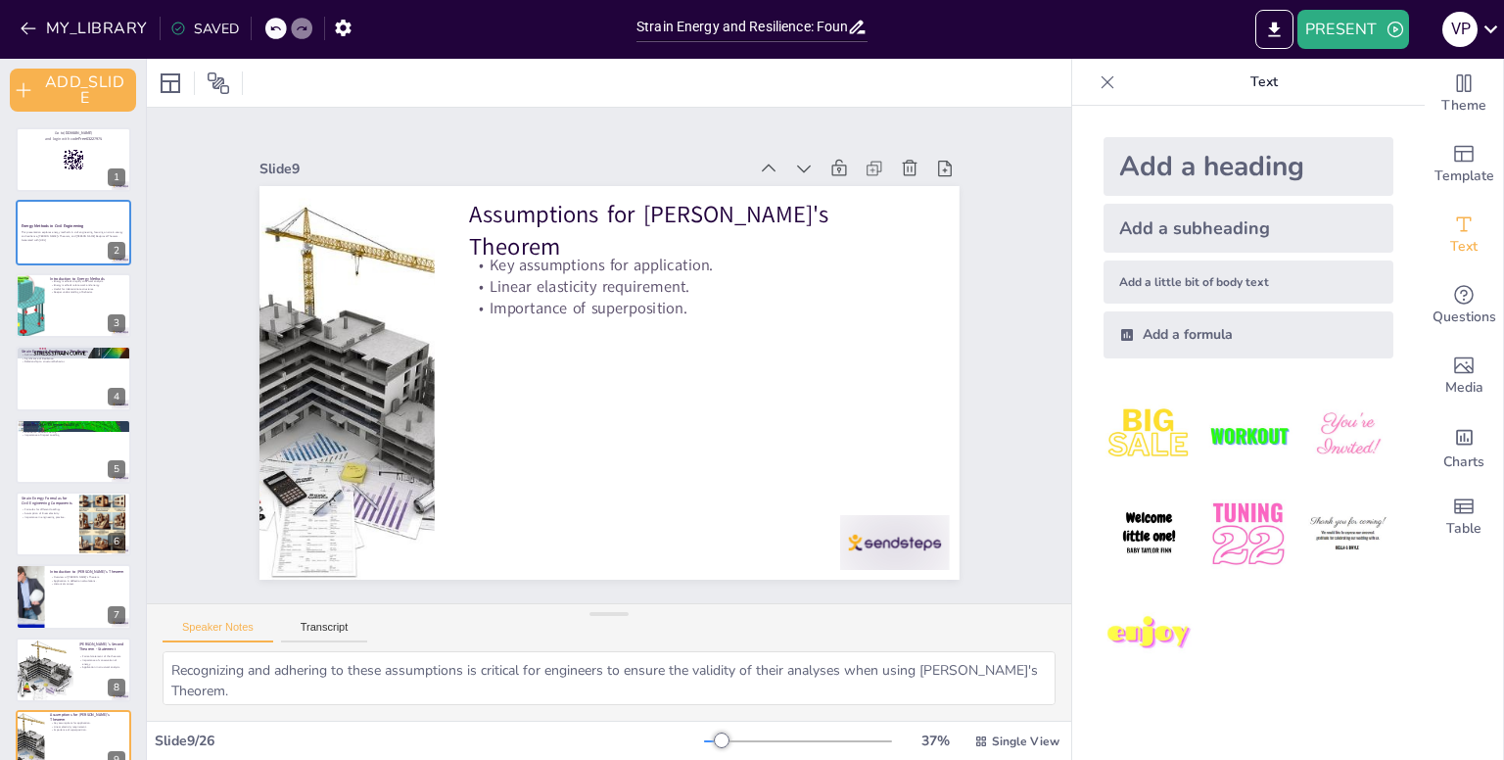
checkbox input "true"
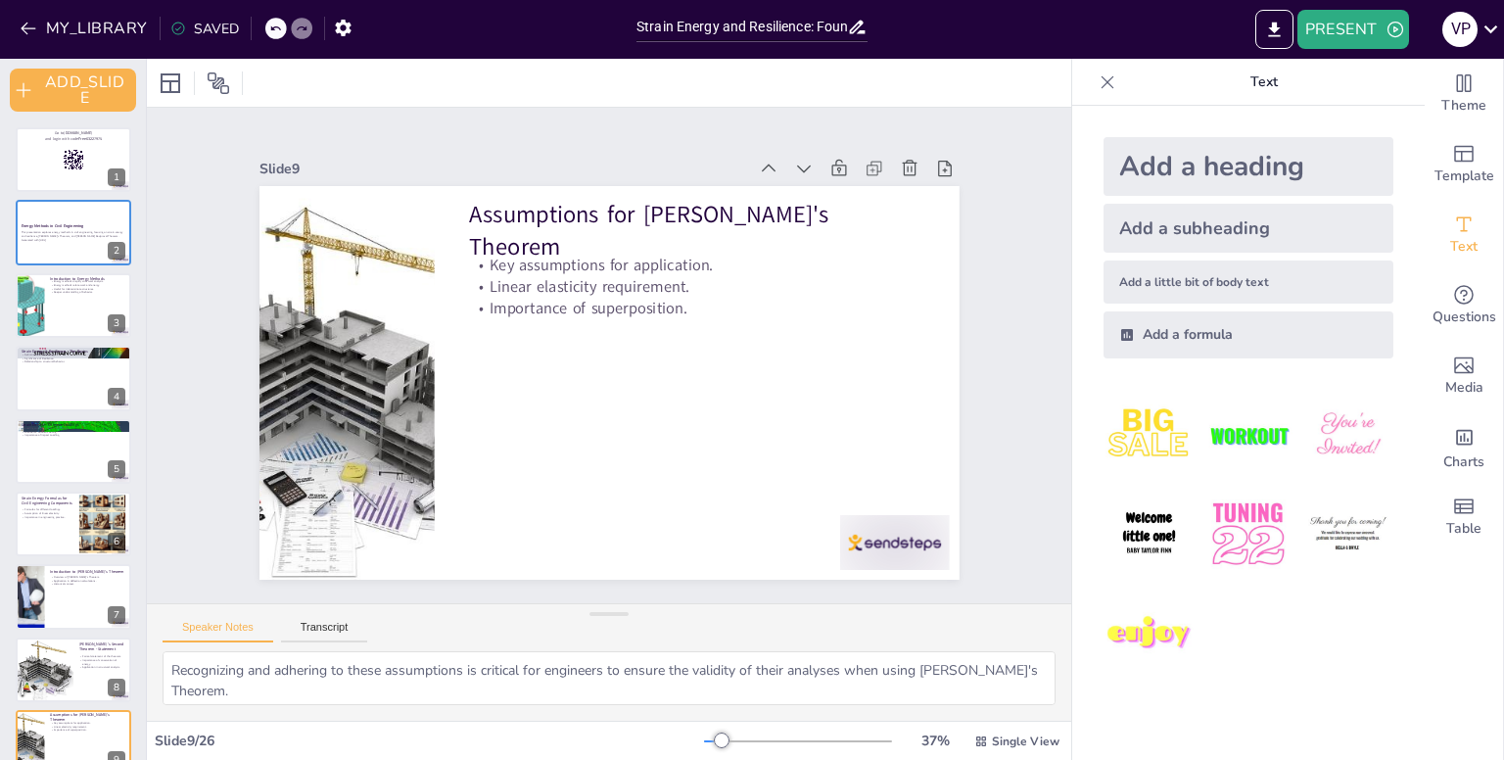
checkbox input "true"
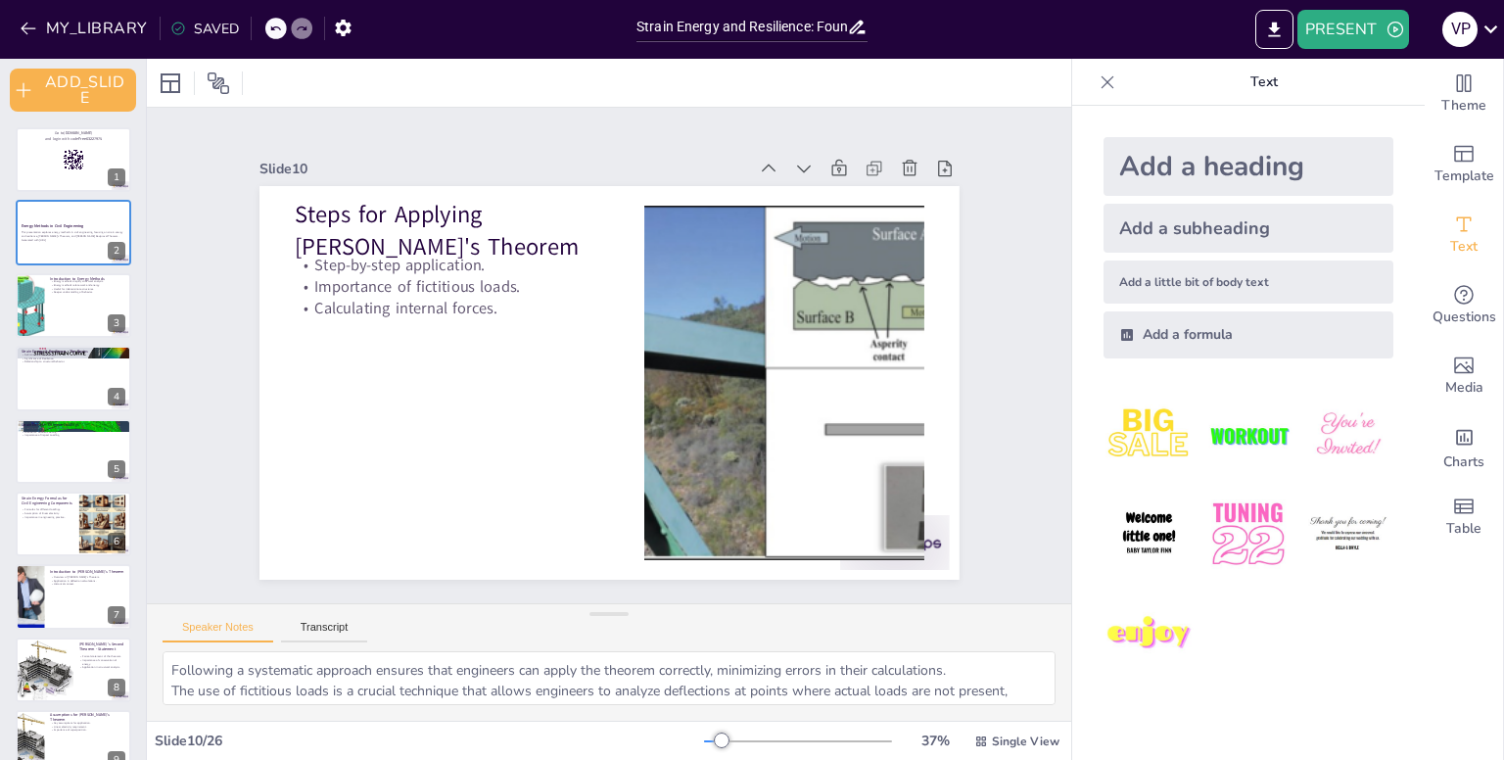
checkbox input "true"
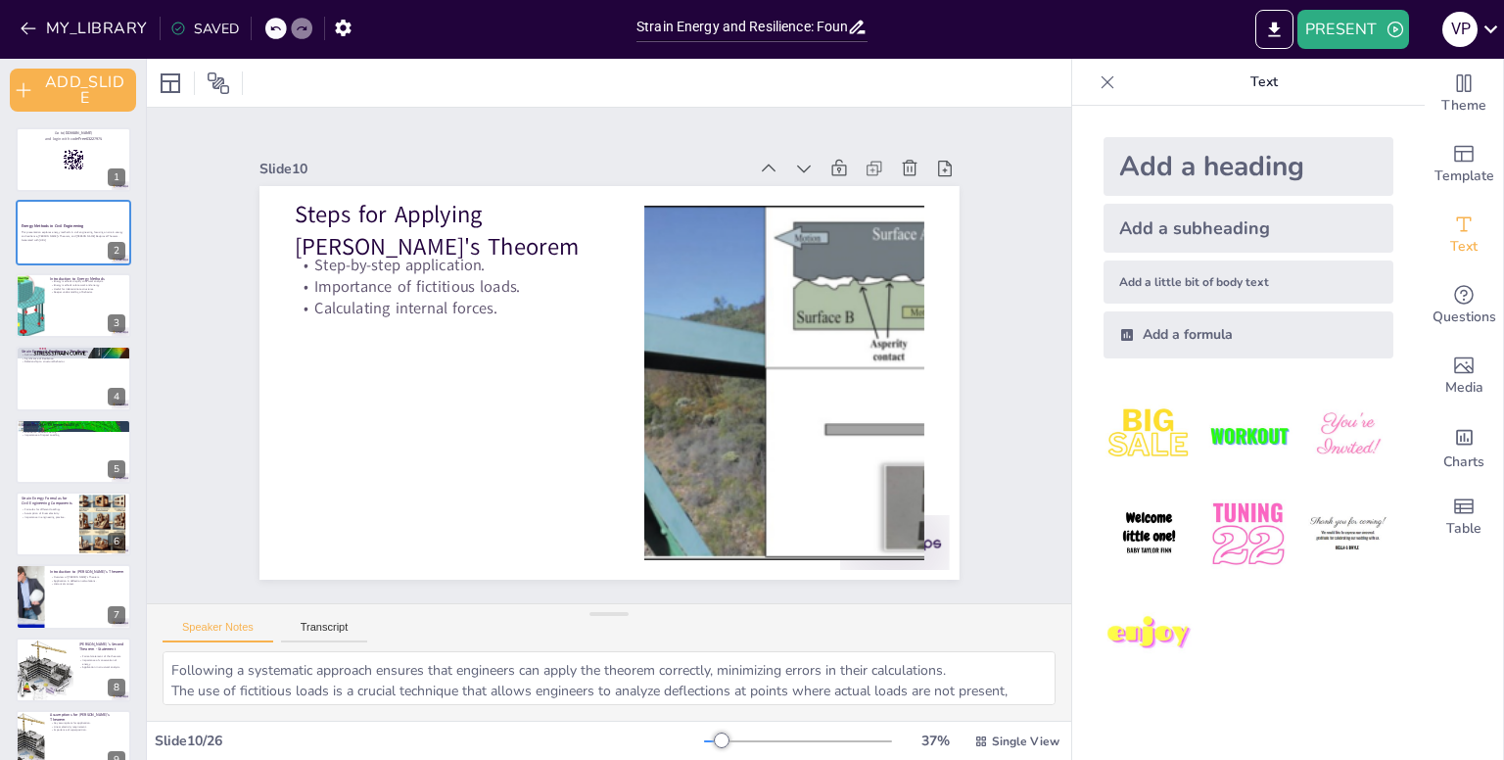
checkbox input "true"
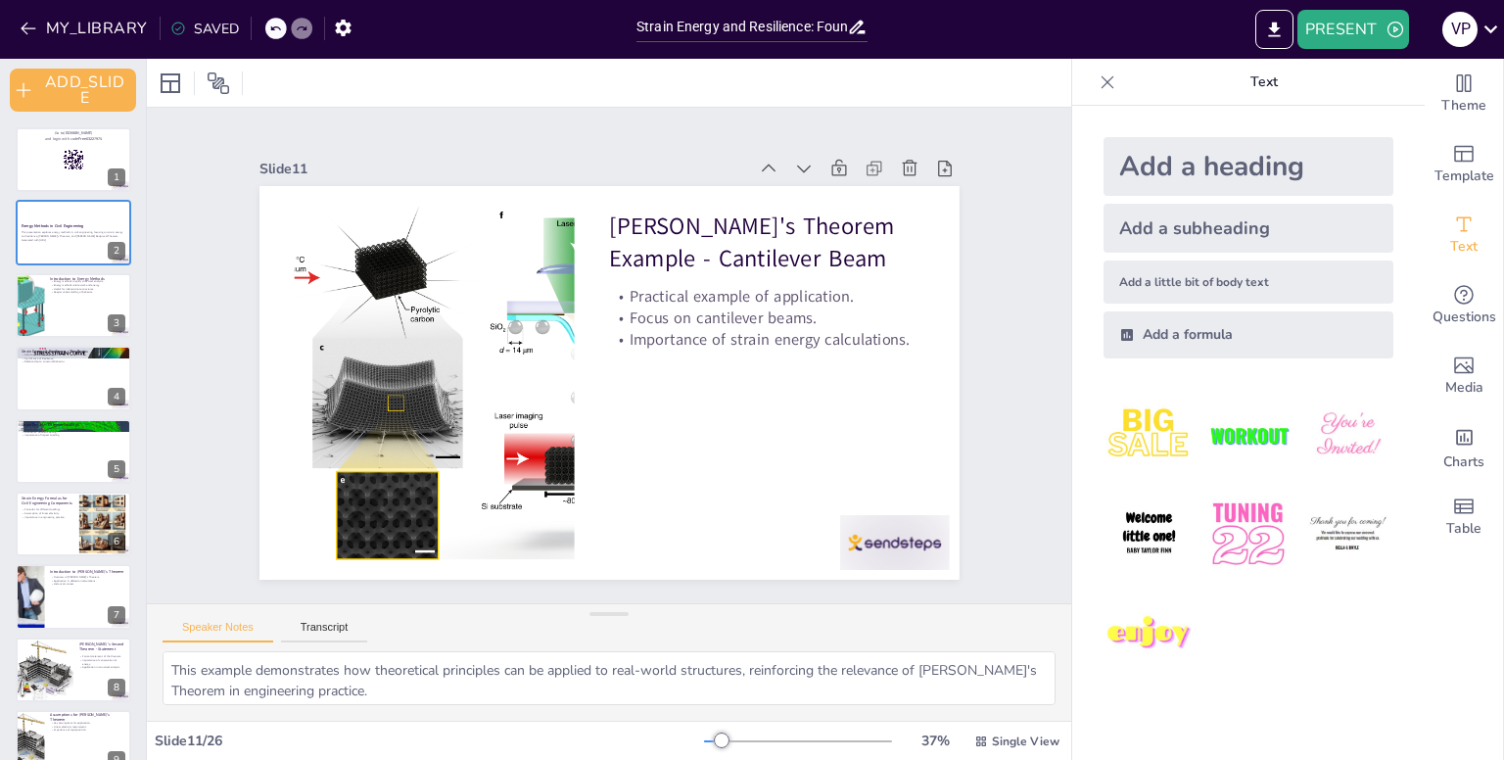
checkbox input "true"
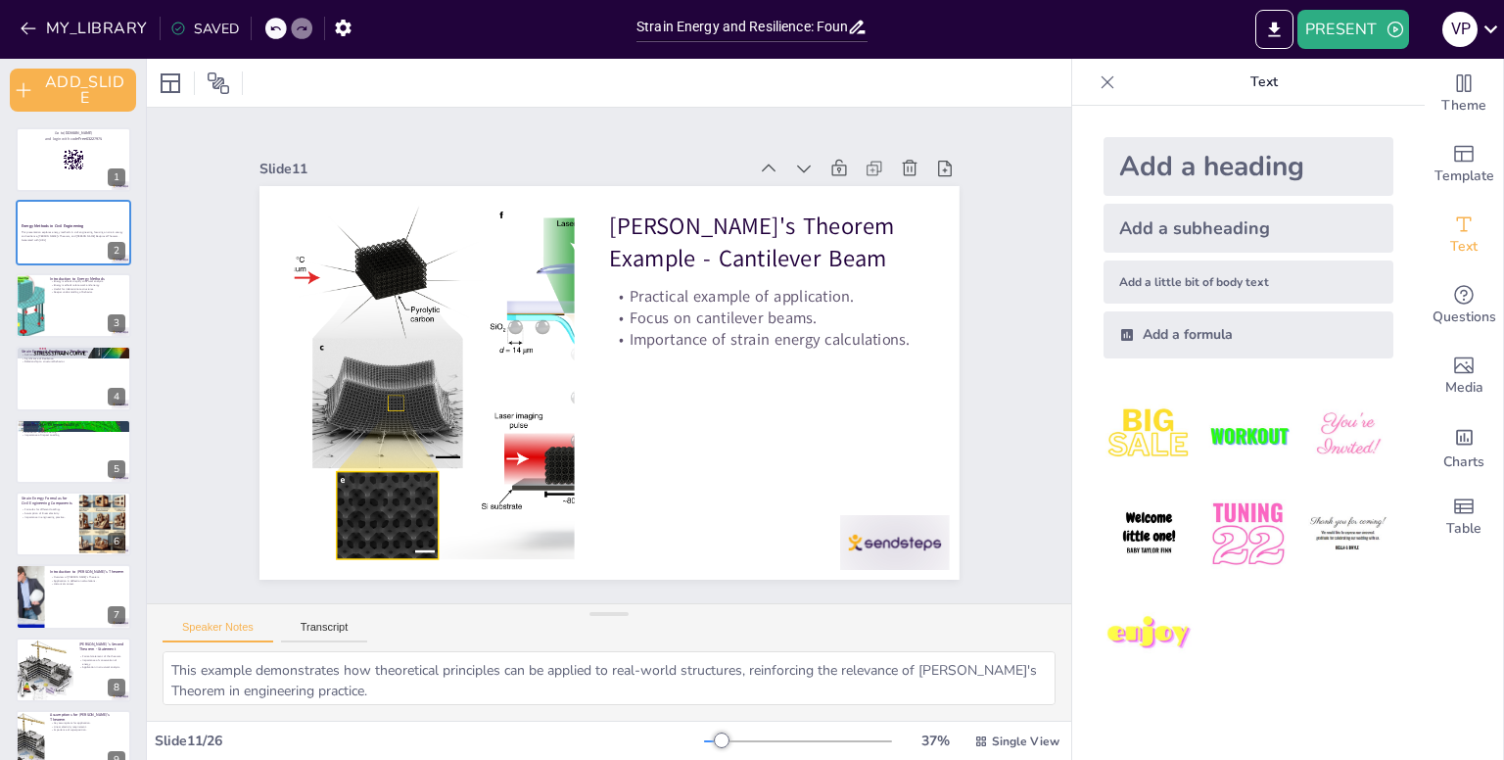
checkbox input "true"
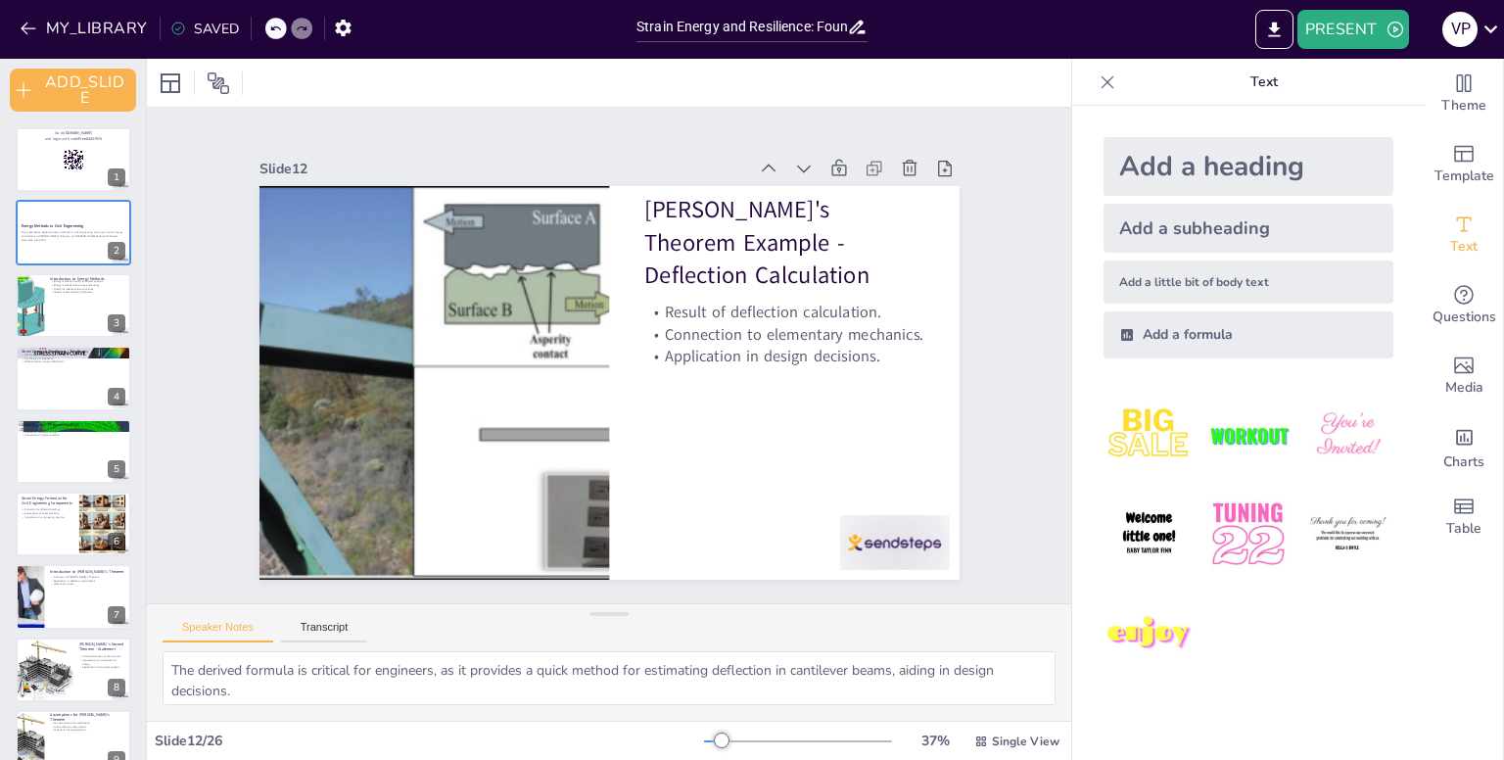
checkbox input "true"
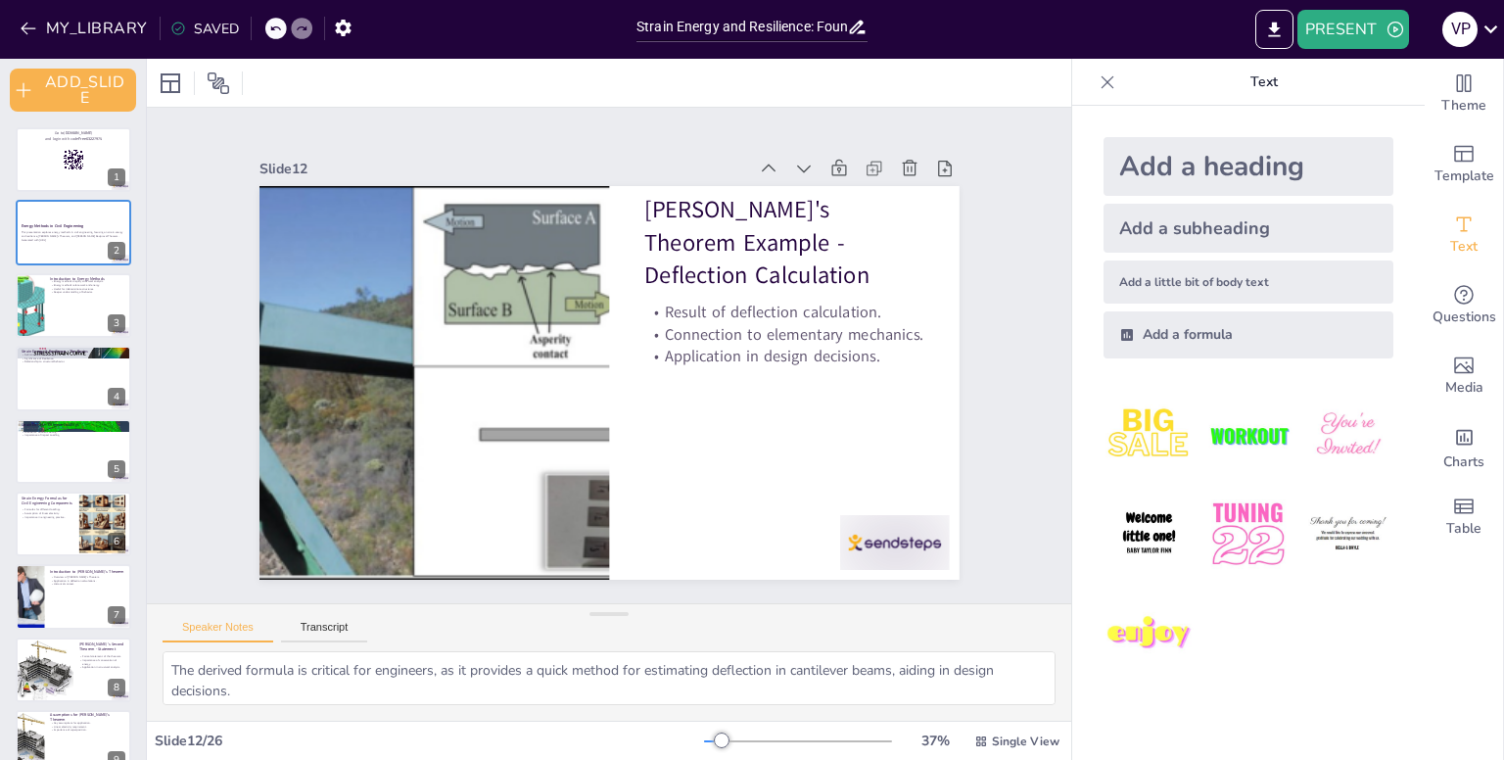
checkbox input "true"
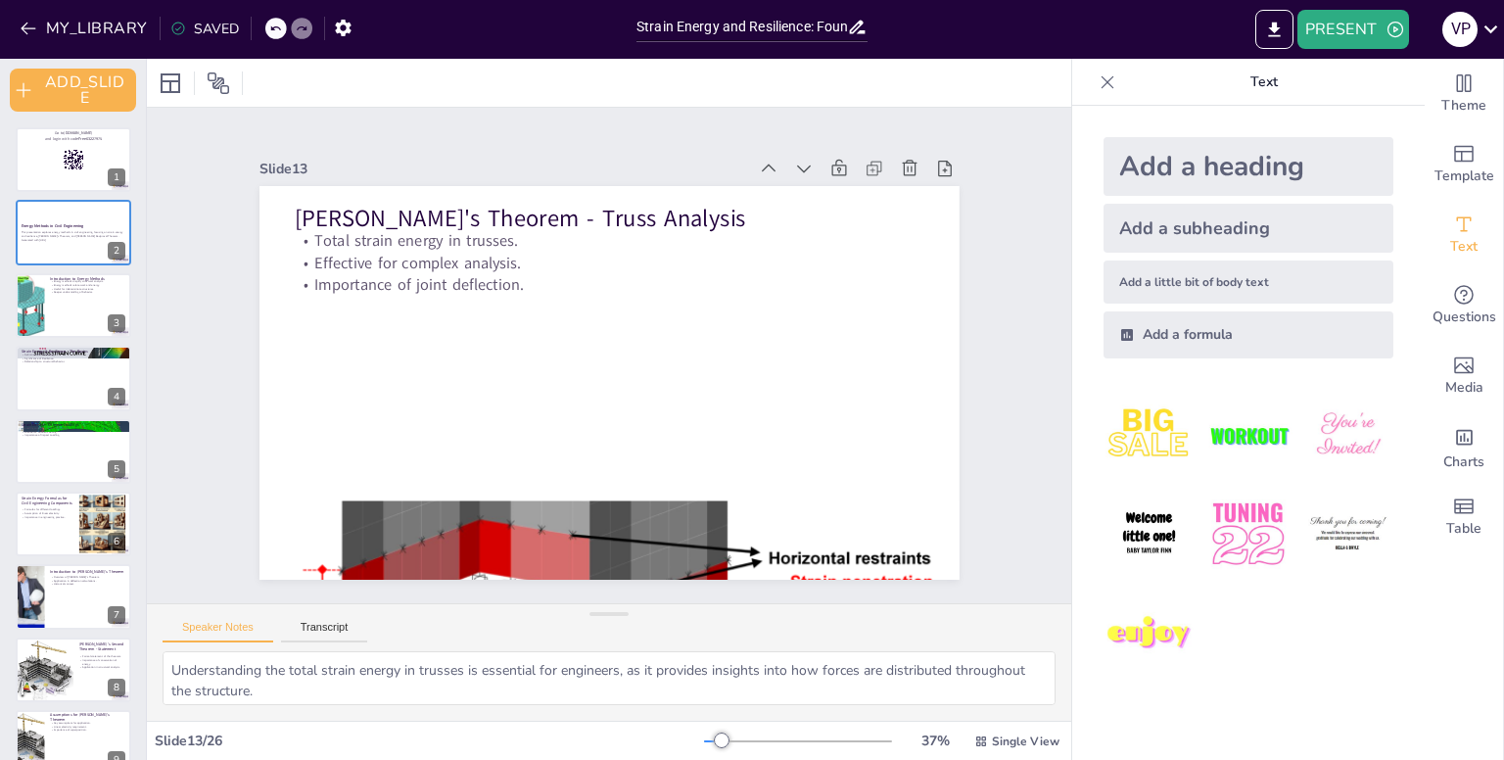
checkbox input "true"
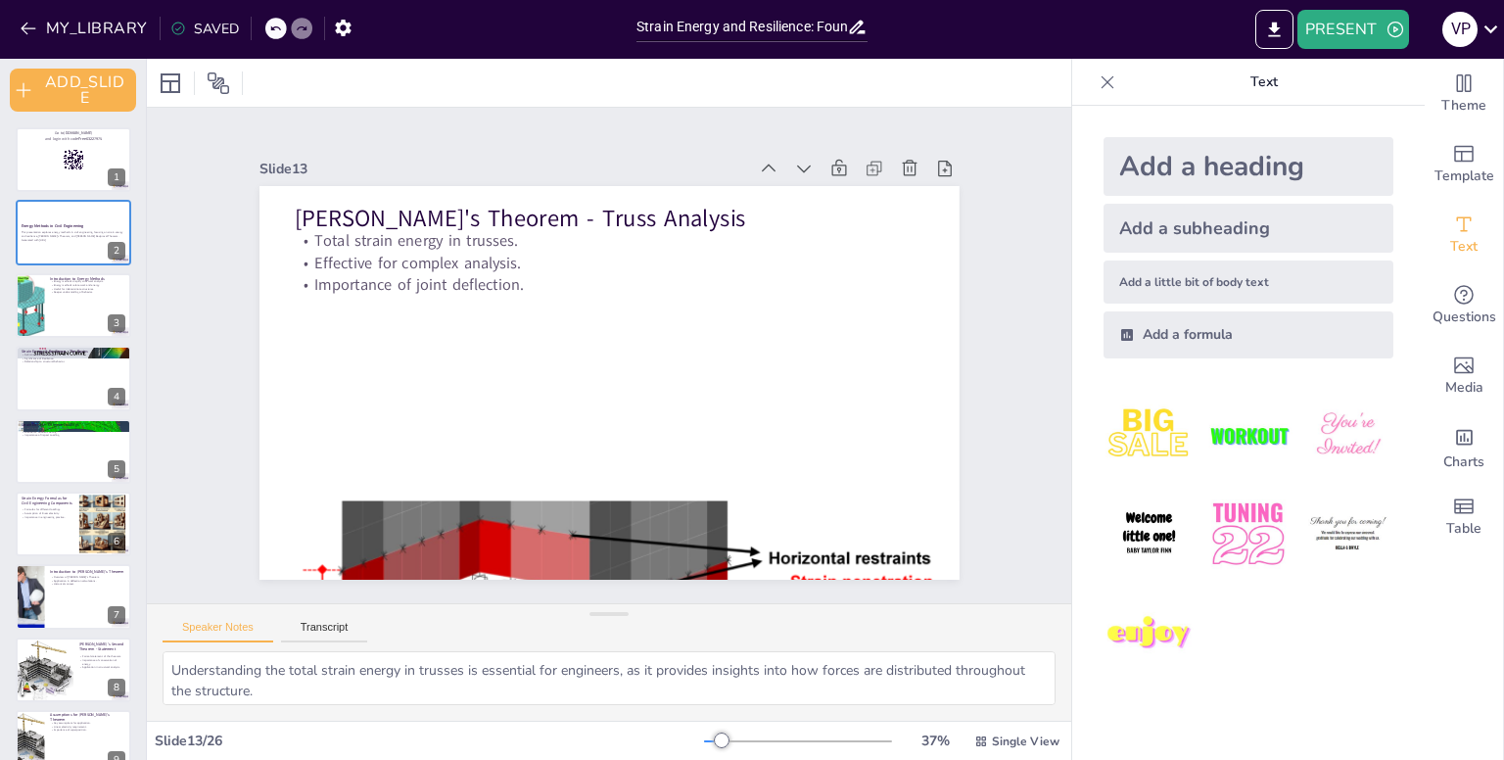
checkbox input "true"
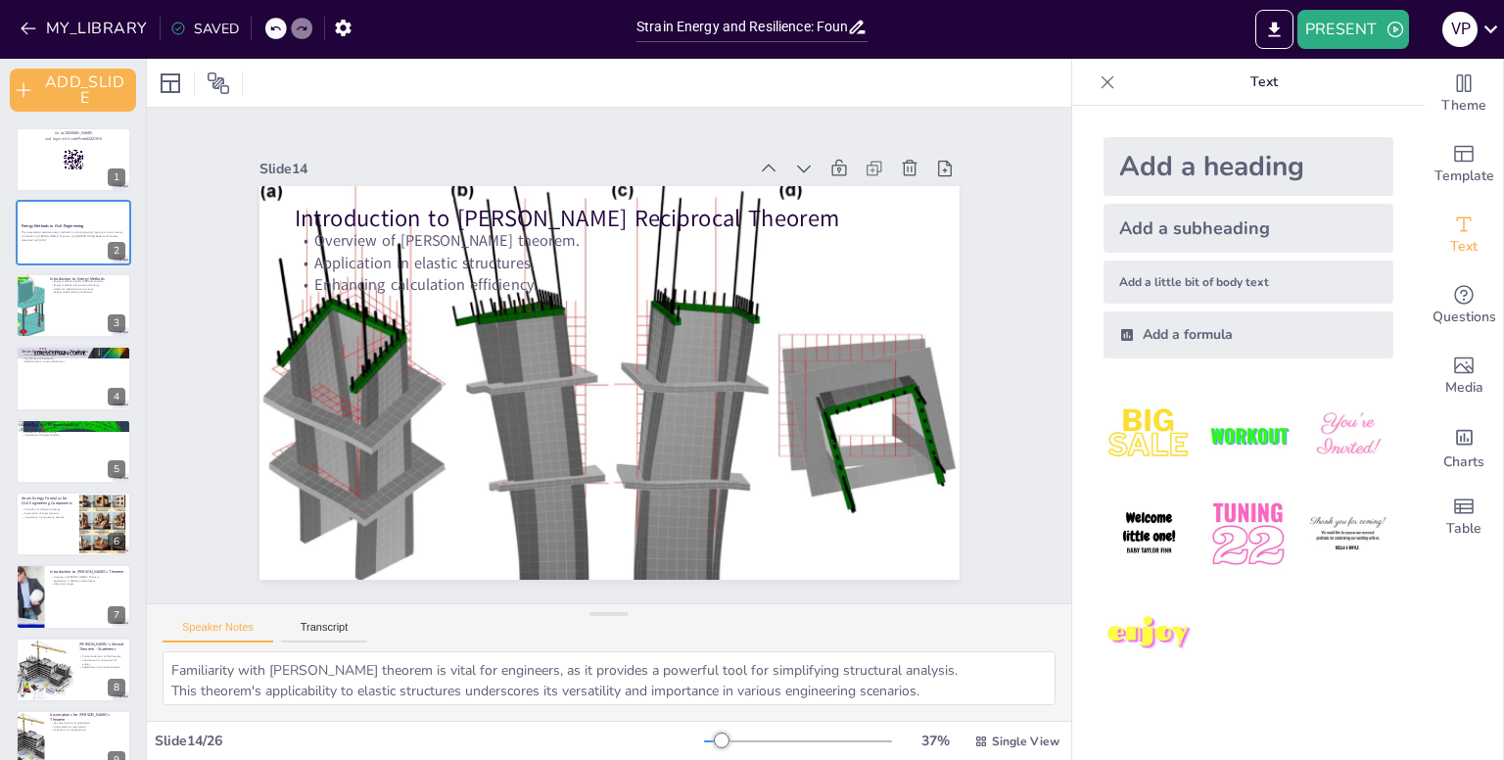
checkbox input "true"
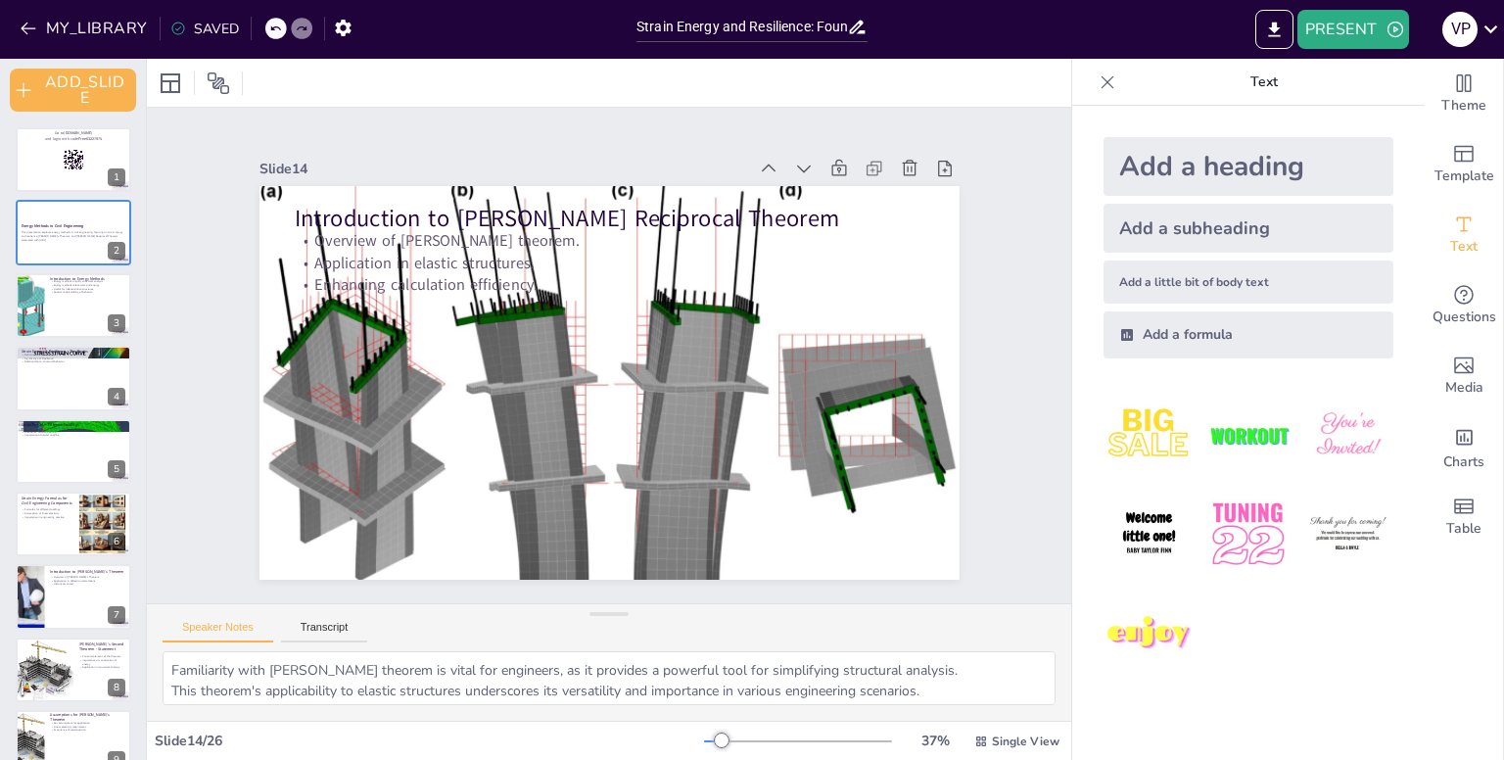
checkbox input "true"
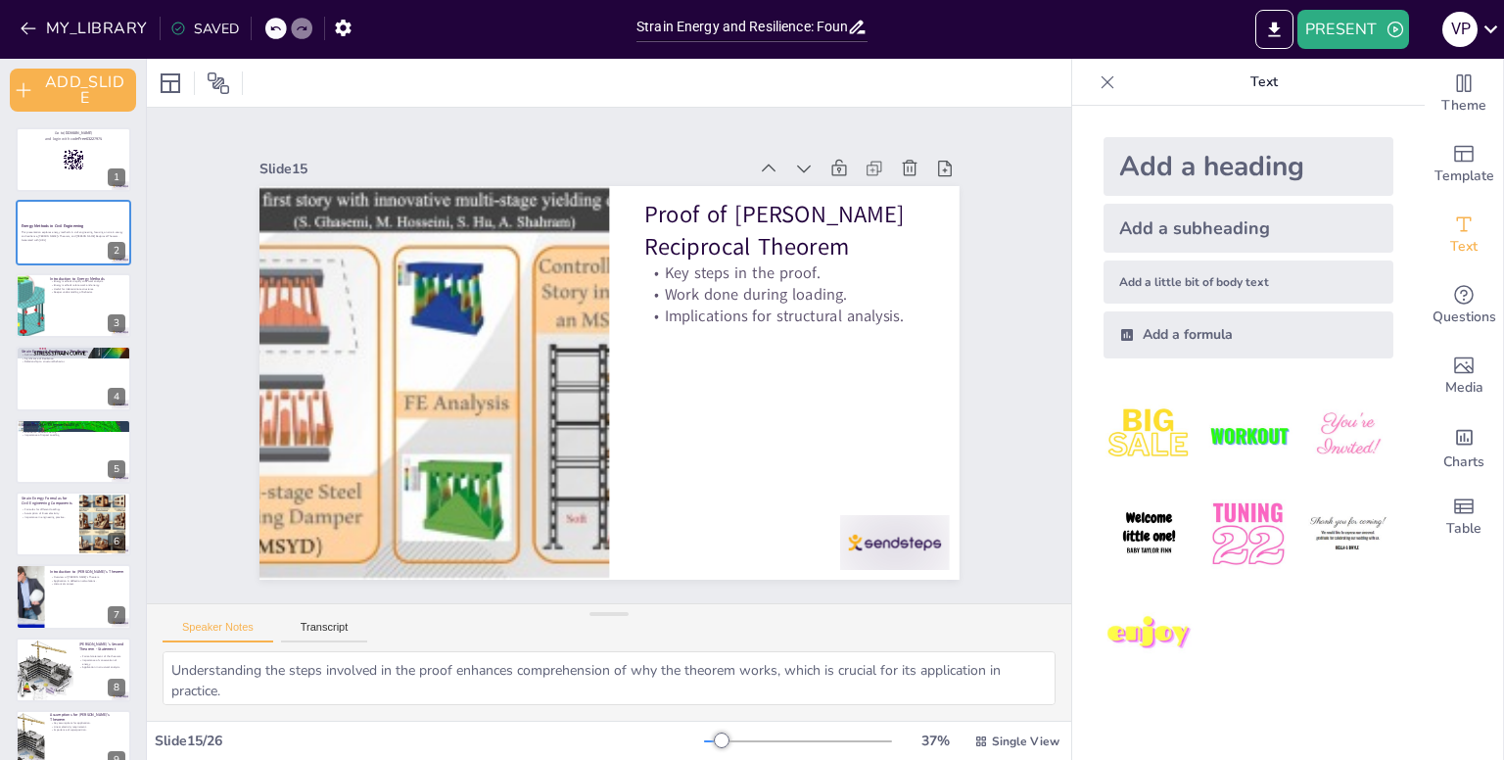
checkbox input "true"
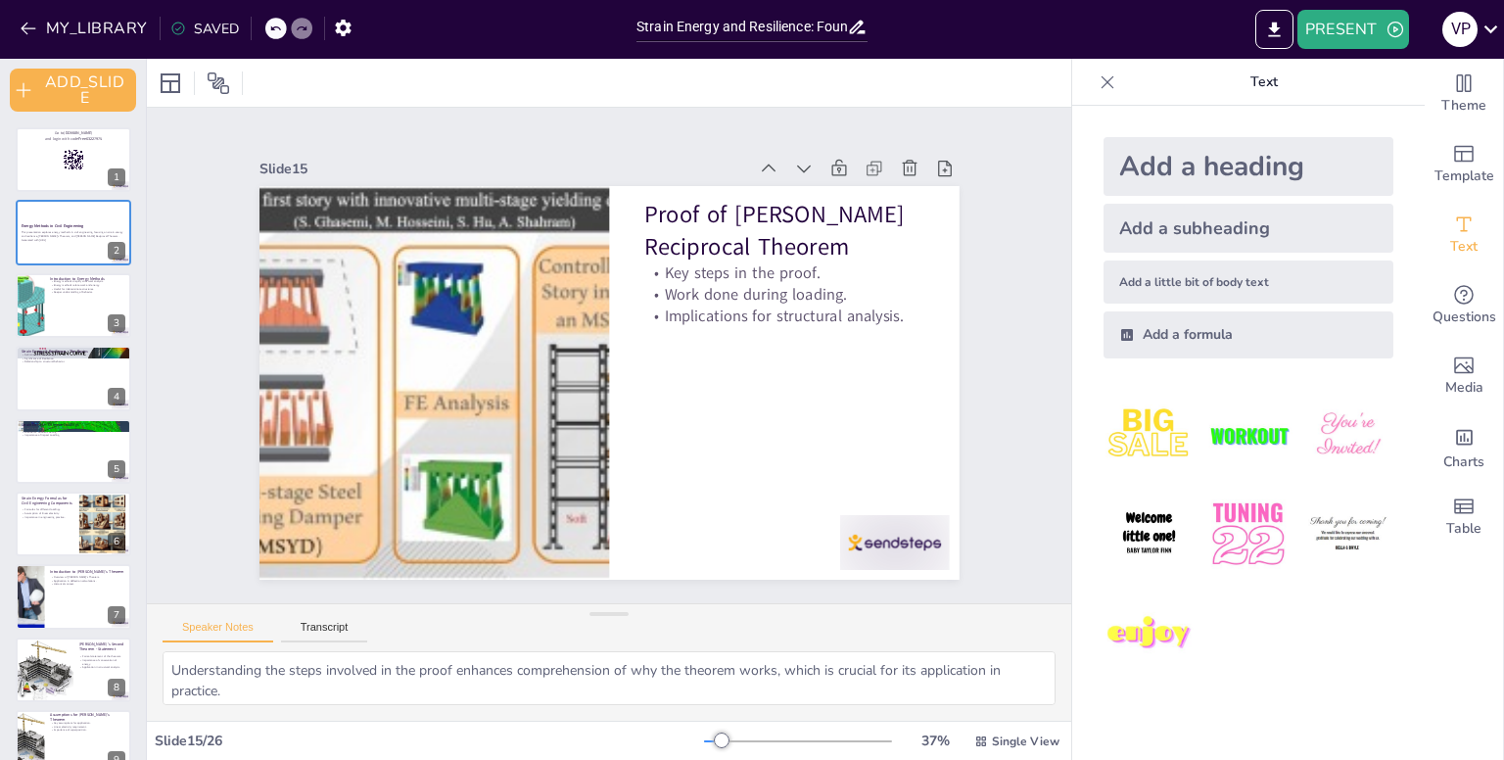
checkbox input "true"
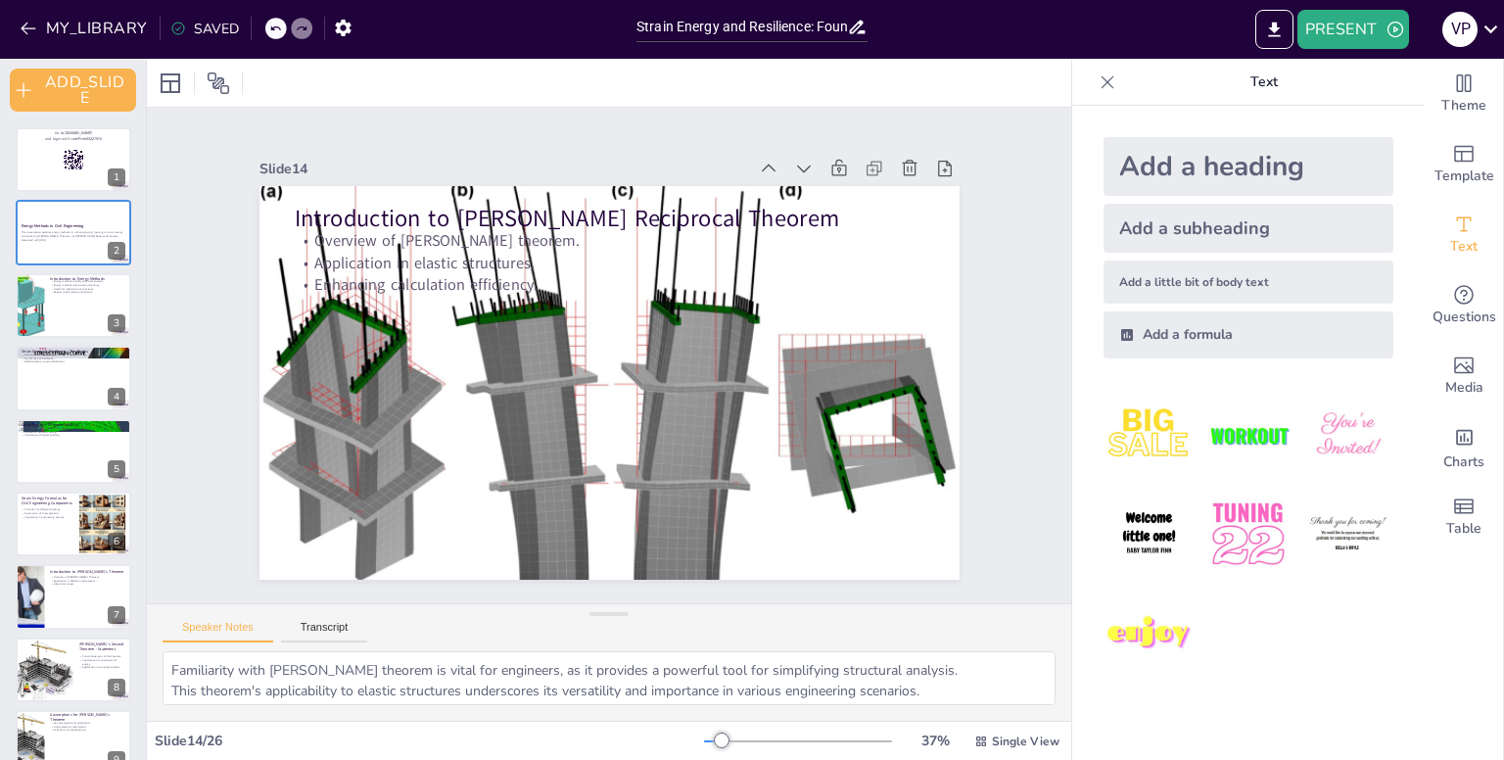
checkbox input "true"
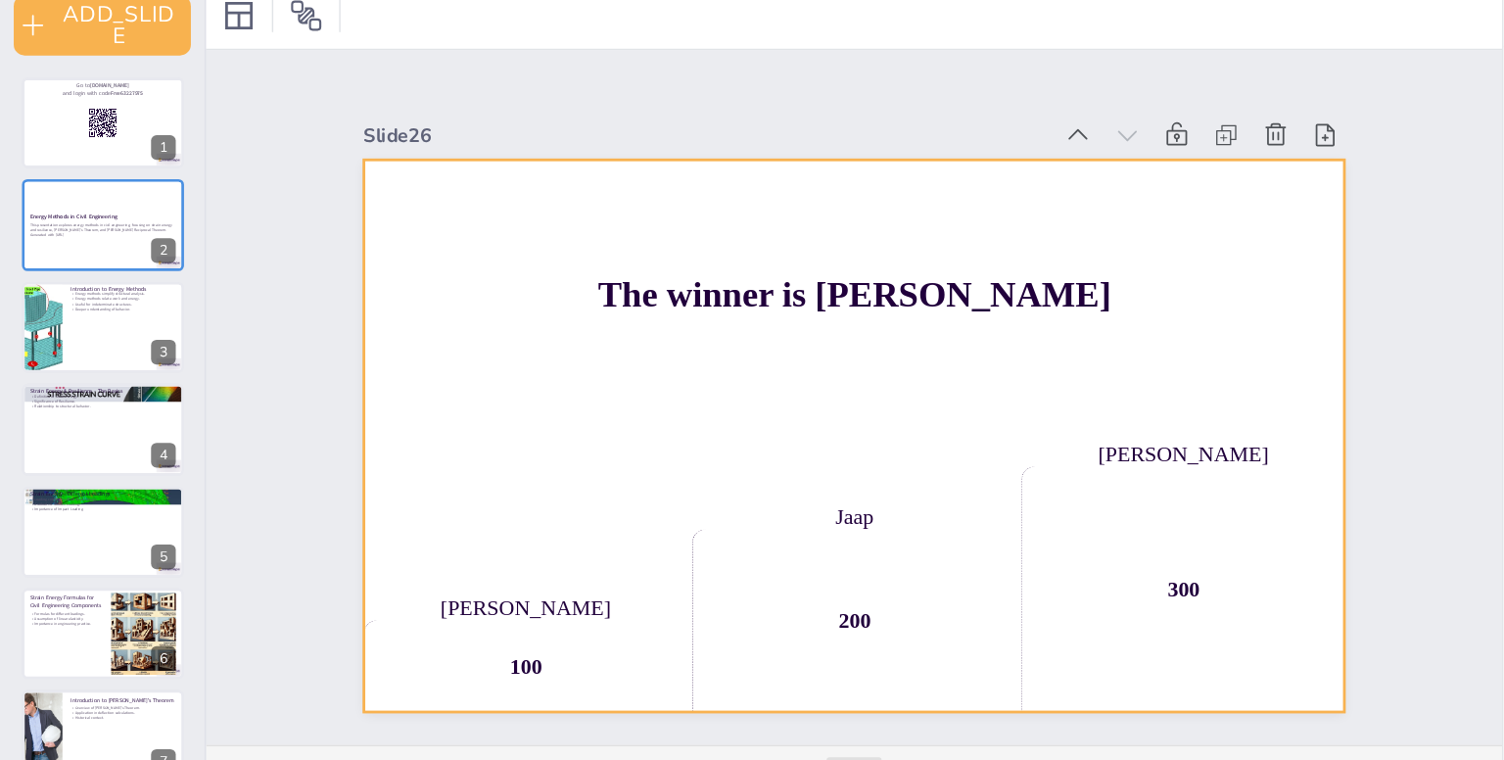
click at [623, 432] on div "Jaap" at bounding box center [609, 441] width 231 height 18
click at [592, 459] on div "200" at bounding box center [609, 514] width 231 height 130
